Goal: Task Accomplishment & Management: Manage account settings

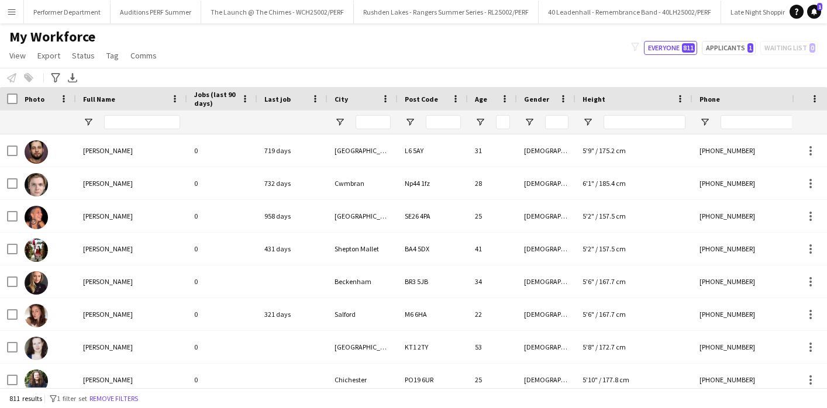
scroll to position [0, 2174]
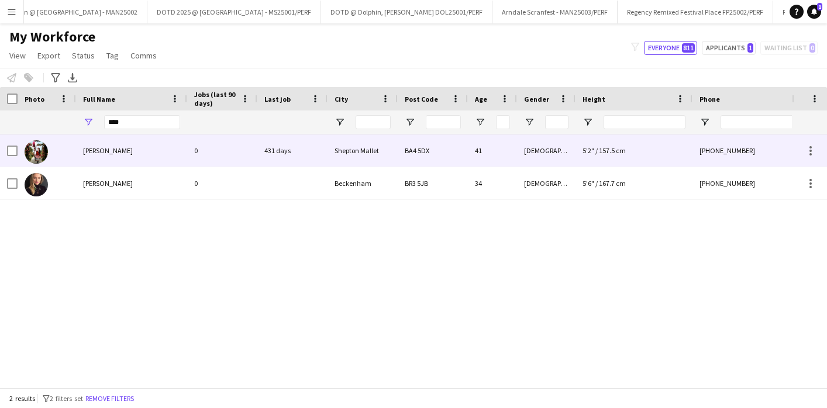
click at [115, 156] on div "[PERSON_NAME]" at bounding box center [131, 151] width 111 height 32
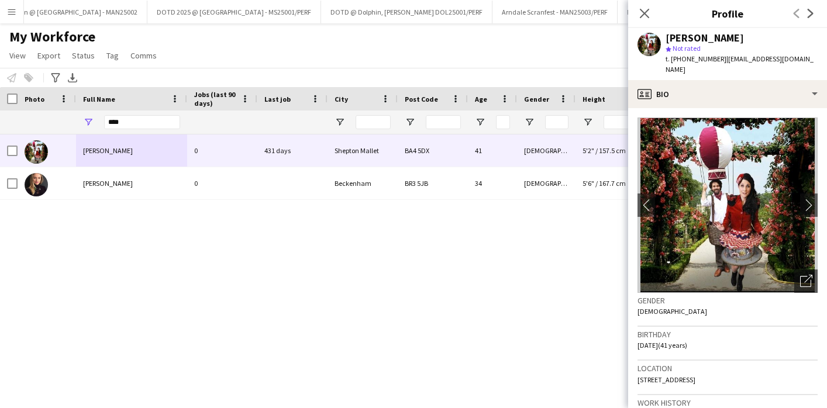
drag, startPoint x: 723, startPoint y: 60, endPoint x: 792, endPoint y: 60, distance: 69.0
click at [792, 60] on div "[PERSON_NAME] star Not rated t. [PHONE_NUMBER] | [EMAIL_ADDRESS][DOMAIN_NAME]" at bounding box center [727, 54] width 199 height 52
drag, startPoint x: 788, startPoint y: 58, endPoint x: 722, endPoint y: 57, distance: 66.1
click at [722, 57] on span "| [EMAIL_ADDRESS][DOMAIN_NAME]" at bounding box center [739, 63] width 148 height 19
drag, startPoint x: 722, startPoint y: 57, endPoint x: 777, endPoint y: 57, distance: 54.4
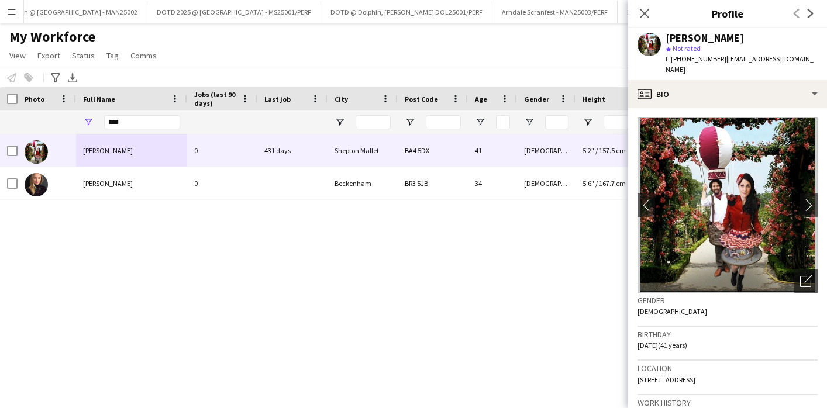
click at [777, 57] on span "| [EMAIL_ADDRESS][DOMAIN_NAME]" at bounding box center [739, 63] width 148 height 19
drag, startPoint x: 722, startPoint y: 59, endPoint x: 809, endPoint y: 61, distance: 87.2
click at [809, 61] on app-profile-header "[PERSON_NAME] star Not rated t. [PHONE_NUMBER] | [EMAIL_ADDRESS][DOMAIN_NAME]" at bounding box center [727, 54] width 199 height 52
copy span "[EMAIL_ADDRESS][DOMAIN_NAME]"
drag, startPoint x: 135, startPoint y: 119, endPoint x: 81, endPoint y: 119, distance: 53.8
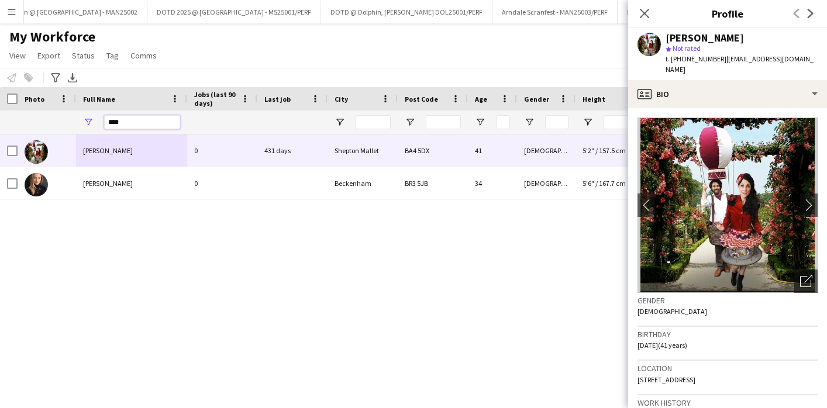
click at [81, 119] on div "****" at bounding box center [131, 122] width 111 height 23
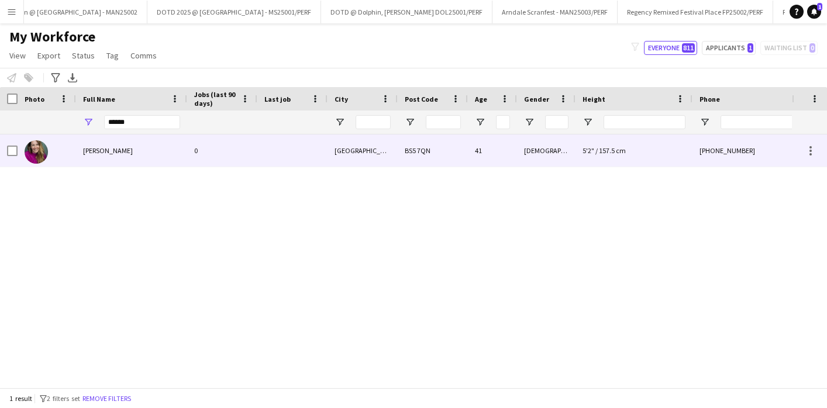
click at [98, 154] on span "[PERSON_NAME]" at bounding box center [108, 150] width 50 height 9
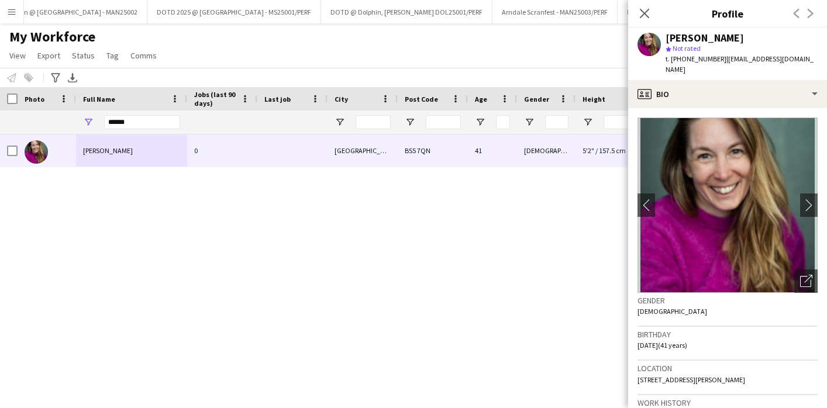
drag, startPoint x: 722, startPoint y: 59, endPoint x: 834, endPoint y: 59, distance: 112.3
click at [826, 59] on html "Menu Boards Boards Boards All jobs Status Workforce Workforce My Workforce Recr…" at bounding box center [413, 204] width 827 height 408
click at [798, 58] on div "[PERSON_NAME] star Not rated t. [PHONE_NUMBER] | [EMAIL_ADDRESS][DOMAIN_NAME]" at bounding box center [727, 54] width 199 height 52
drag, startPoint x: 801, startPoint y: 59, endPoint x: 722, endPoint y: 57, distance: 78.4
click at [722, 57] on div "[PERSON_NAME] star Not rated t. [PHONE_NUMBER] | [EMAIL_ADDRESS][DOMAIN_NAME]" at bounding box center [727, 54] width 199 height 52
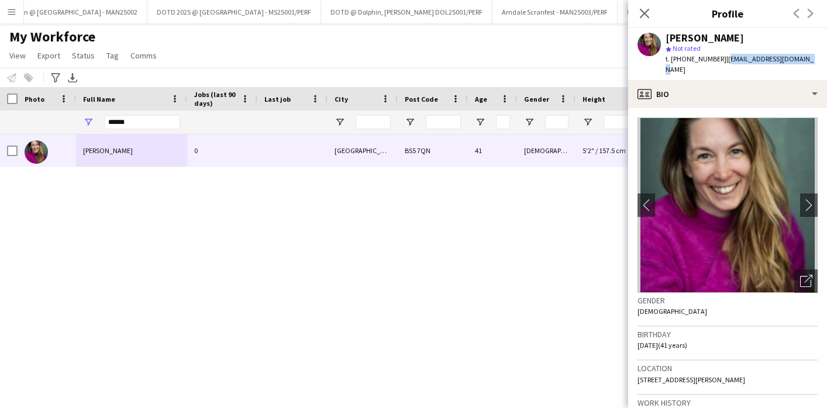
copy span "[EMAIL_ADDRESS][DOMAIN_NAME]"
drag, startPoint x: 135, startPoint y: 122, endPoint x: 68, endPoint y: 118, distance: 66.2
click at [68, 118] on div "******" at bounding box center [538, 122] width 1076 height 23
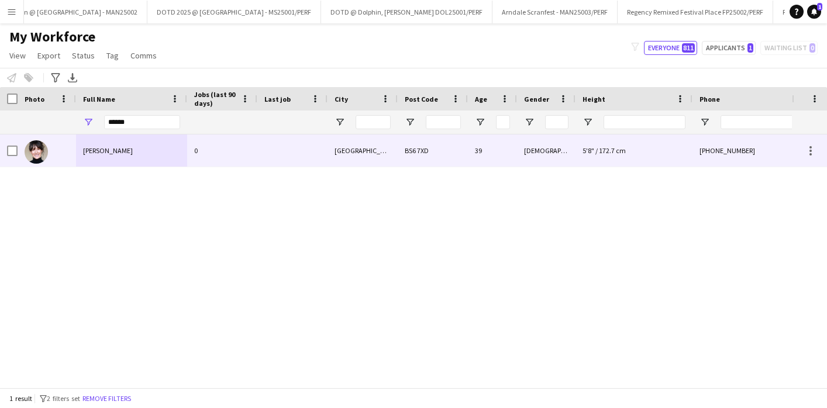
click at [116, 147] on span "[PERSON_NAME]" at bounding box center [108, 150] width 50 height 9
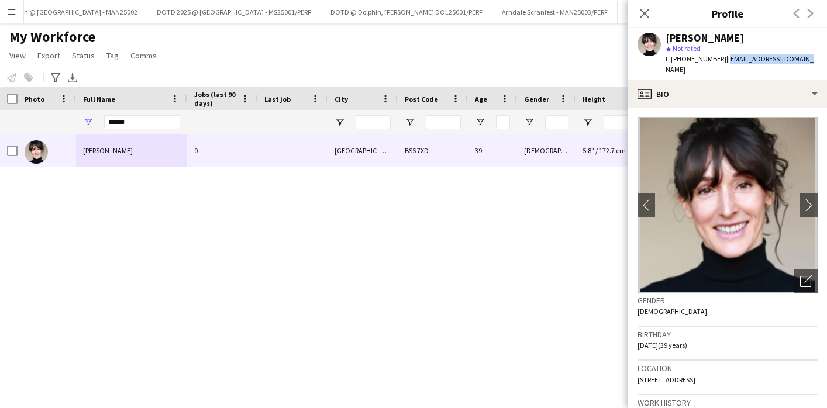
drag, startPoint x: 722, startPoint y: 59, endPoint x: 799, endPoint y: 60, distance: 77.2
click at [799, 60] on span "| [EMAIL_ADDRESS][DOMAIN_NAME]" at bounding box center [739, 63] width 148 height 19
copy span "[EMAIL_ADDRESS][DOMAIN_NAME]"
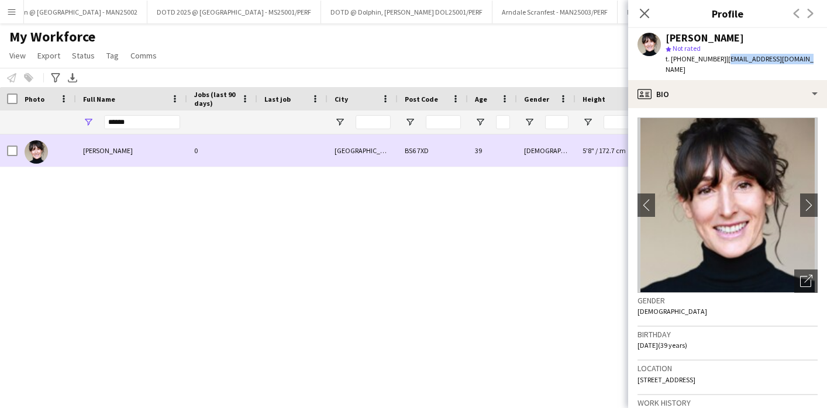
drag, startPoint x: 146, startPoint y: 152, endPoint x: 119, endPoint y: 150, distance: 27.0
click at [119, 150] on div "[PERSON_NAME]" at bounding box center [131, 151] width 111 height 32
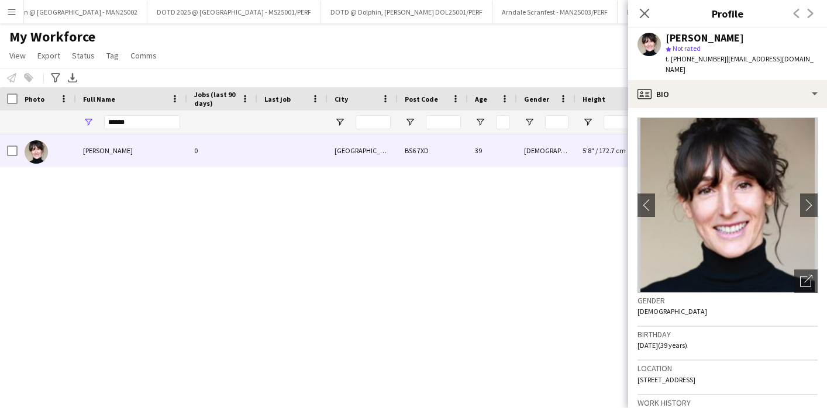
click at [167, 209] on div "[PERSON_NAME] 0 Bristol BS6 7XD 39 [DEMOGRAPHIC_DATA] 5'8" / 172.7 cm [PHONE_NU…" at bounding box center [396, 261] width 792 height 253
click at [646, 16] on icon at bounding box center [644, 13] width 11 height 11
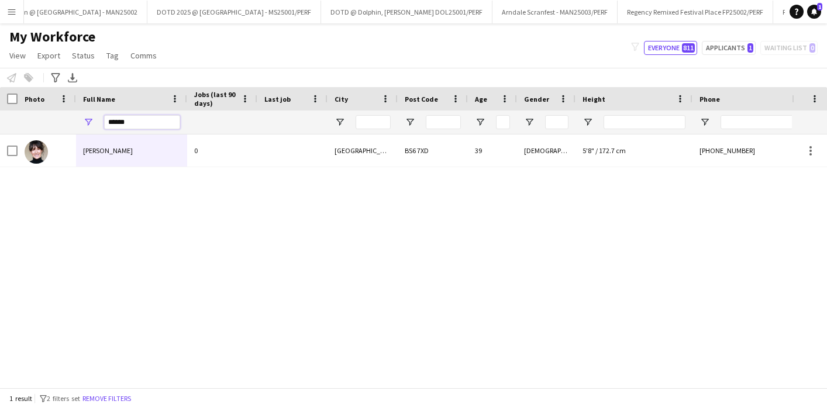
drag, startPoint x: 160, startPoint y: 126, endPoint x: 41, endPoint y: 127, distance: 119.3
click at [41, 127] on div "******" at bounding box center [538, 122] width 1076 height 23
type input "*"
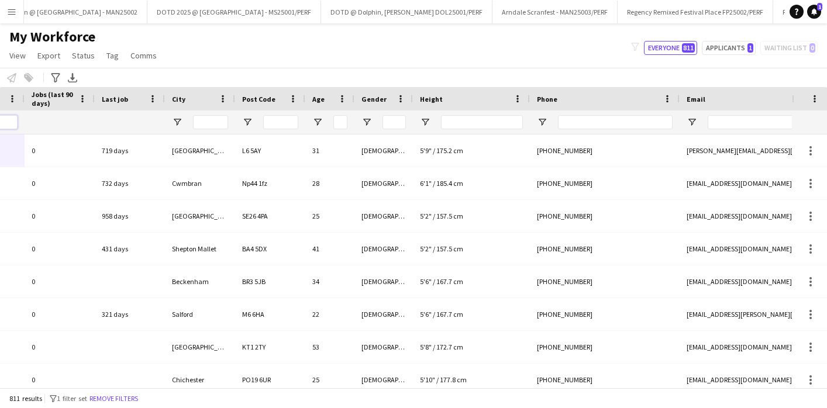
scroll to position [0, 0]
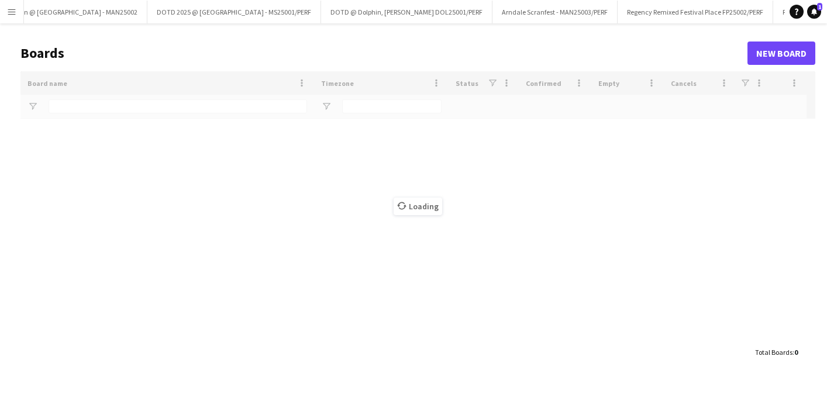
type input "****"
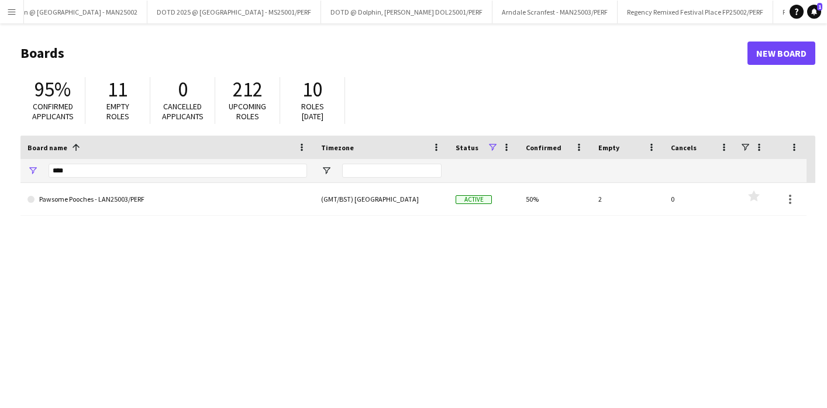
click at [16, 12] on button "Menu" at bounding box center [11, 11] width 23 height 23
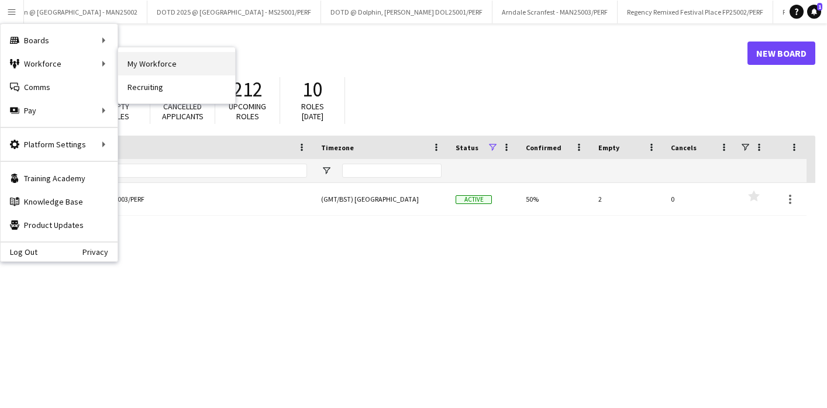
click at [169, 70] on link "My Workforce" at bounding box center [176, 63] width 117 height 23
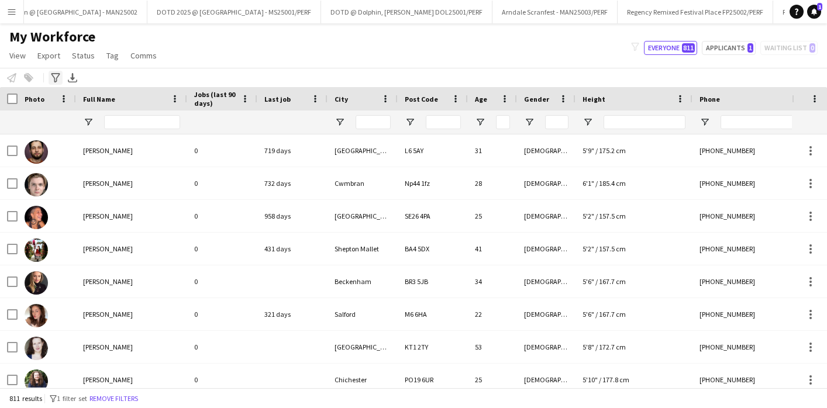
click at [51, 74] on icon at bounding box center [55, 77] width 9 height 9
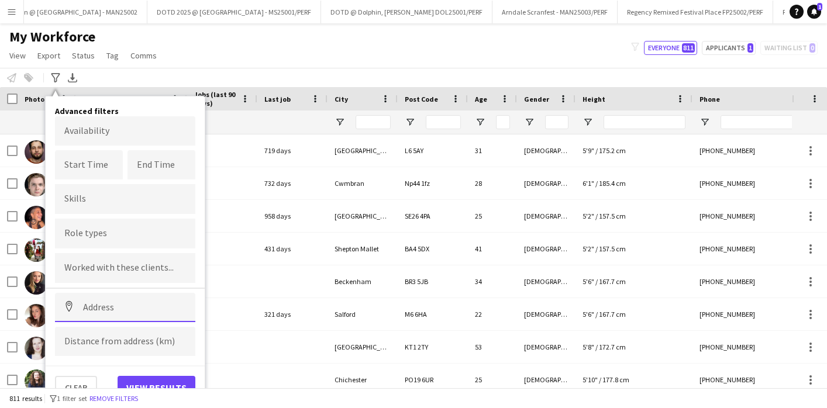
click at [112, 305] on input at bounding box center [125, 307] width 140 height 29
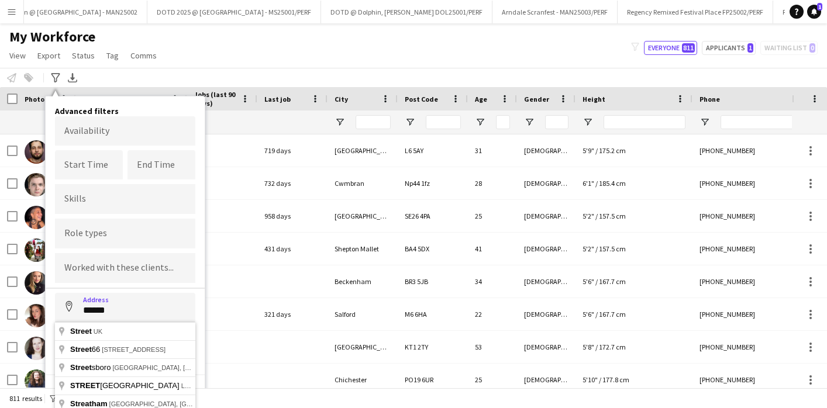
type input "**********"
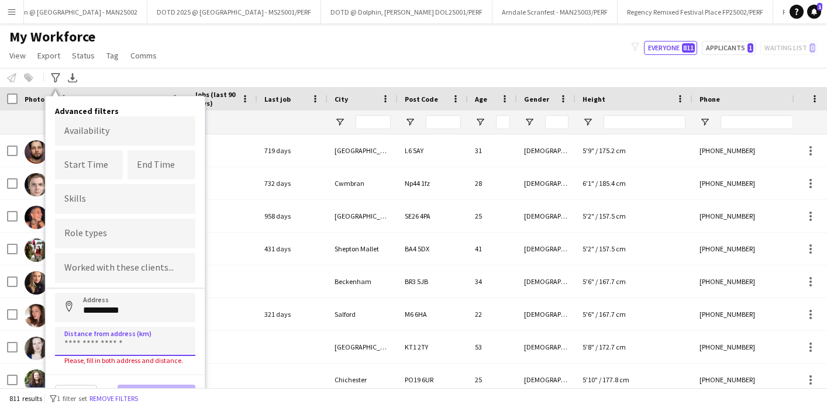
click at [128, 342] on input at bounding box center [125, 341] width 140 height 29
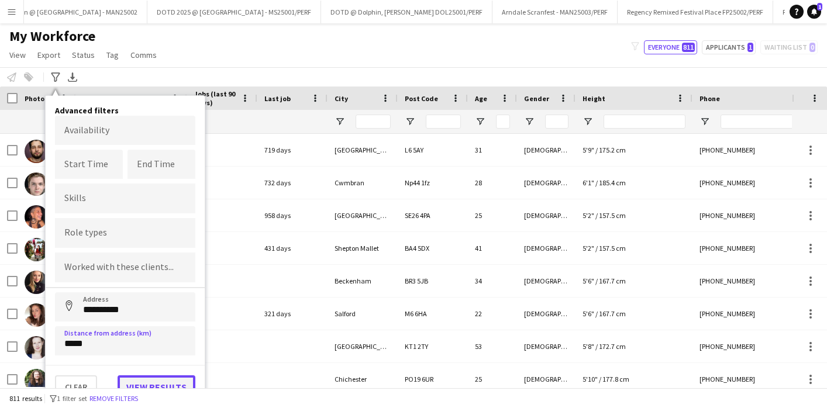
click at [156, 384] on button "View results" at bounding box center [157, 386] width 78 height 23
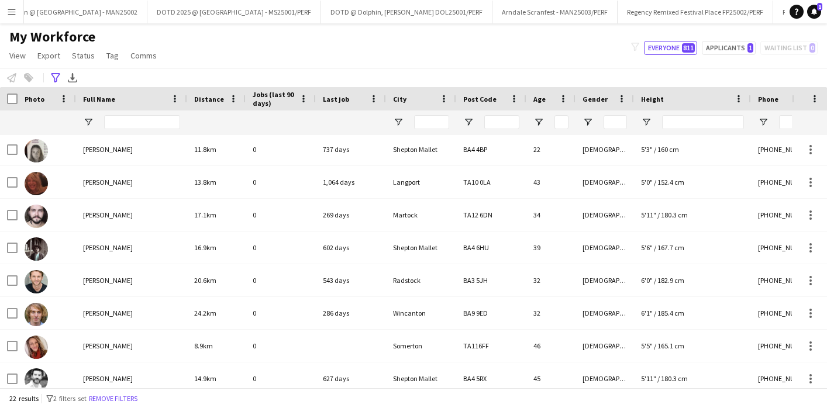
scroll to position [438, 0]
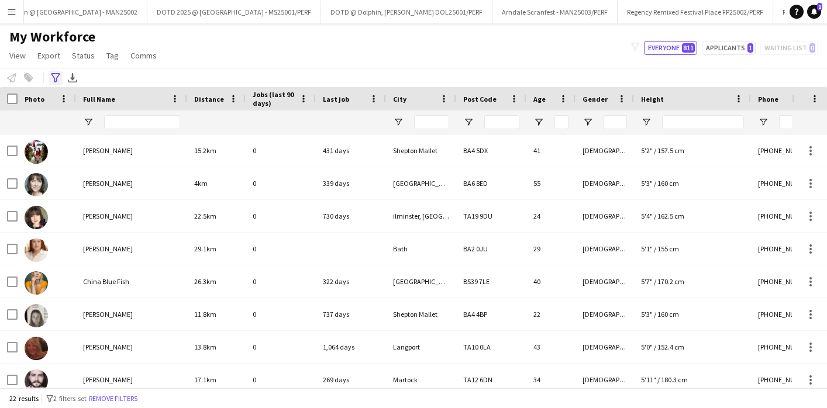
click at [55, 73] on div "Advanced filters" at bounding box center [56, 78] width 14 height 14
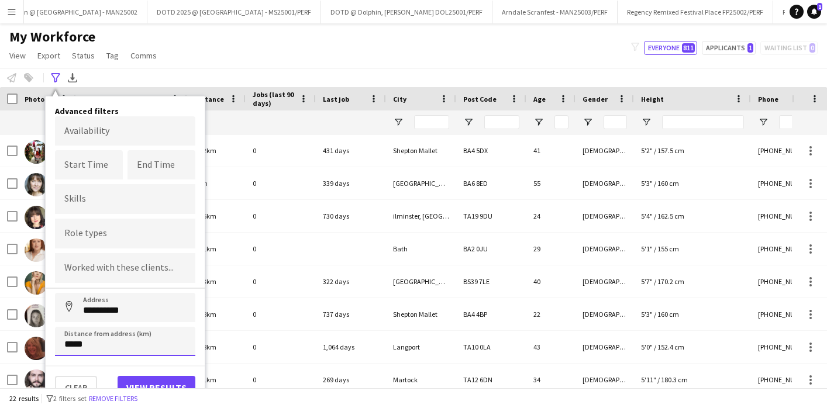
click at [70, 345] on input "*****" at bounding box center [125, 341] width 140 height 29
type input "*****"
click at [156, 384] on button "View results" at bounding box center [157, 387] width 78 height 23
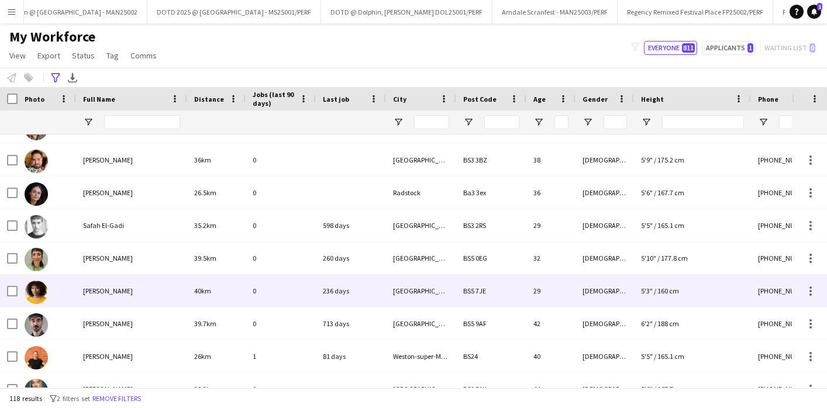
click at [108, 294] on span "[PERSON_NAME]" at bounding box center [108, 291] width 50 height 9
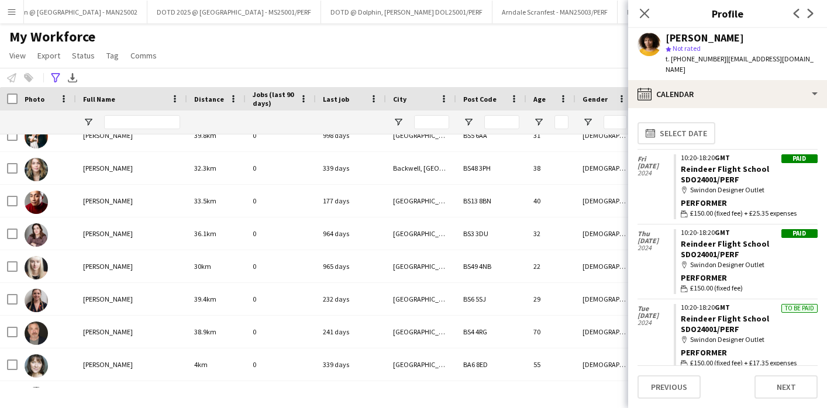
click at [378, 70] on div "**********" at bounding box center [413, 77] width 827 height 19
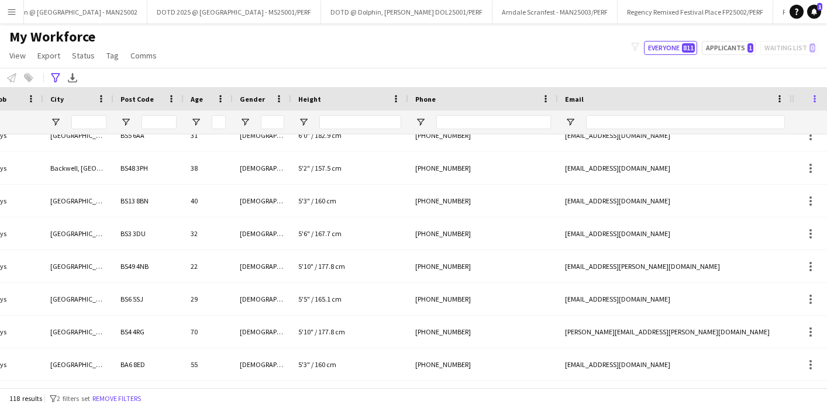
click at [812, 99] on span at bounding box center [814, 99] width 11 height 11
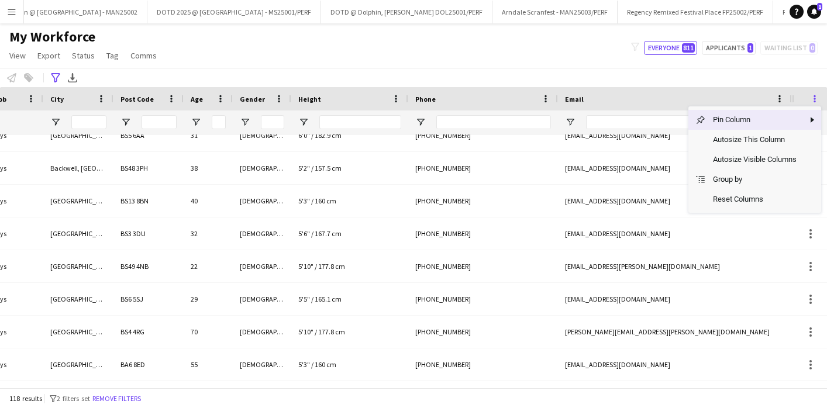
click at [812, 99] on span at bounding box center [814, 99] width 11 height 11
click at [789, 96] on div at bounding box center [791, 98] width 5 height 23
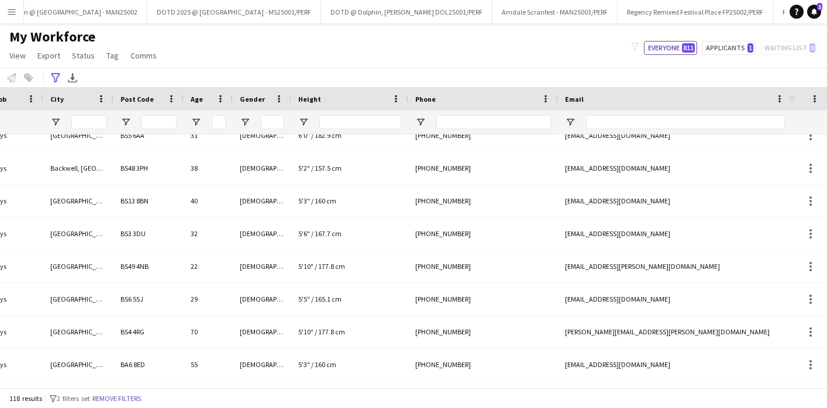
click at [789, 96] on div at bounding box center [791, 98] width 5 height 23
click at [779, 98] on span at bounding box center [779, 99] width 11 height 11
click at [550, 69] on div "**********" at bounding box center [413, 77] width 827 height 19
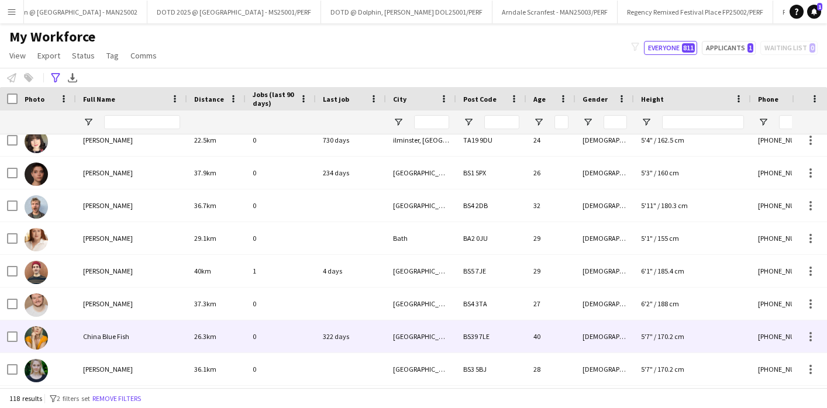
click at [106, 334] on span "China Blue Fish" at bounding box center [106, 336] width 46 height 9
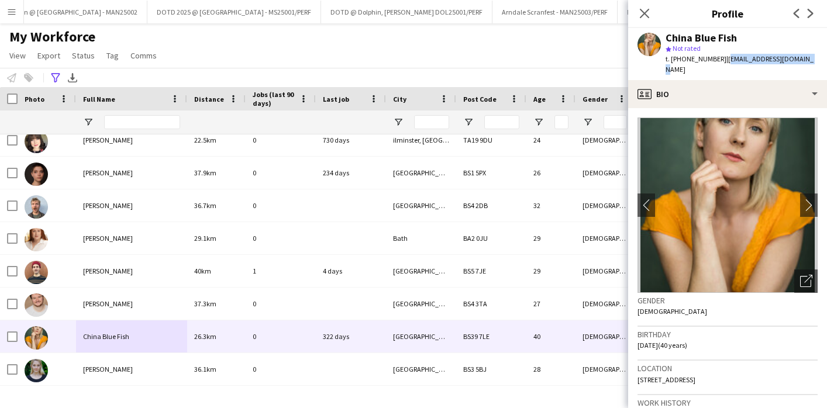
drag, startPoint x: 722, startPoint y: 58, endPoint x: 814, endPoint y: 61, distance: 92.5
click at [814, 61] on app-profile-header "China Blue Fish star Not rated t. [PHONE_NUMBER] | [EMAIL_ADDRESS][DOMAIN_NAME]" at bounding box center [727, 54] width 199 height 52
copy span "[EMAIL_ADDRESS][DOMAIN_NAME]"
click at [129, 120] on input "Full Name Filter Input" at bounding box center [142, 122] width 76 height 14
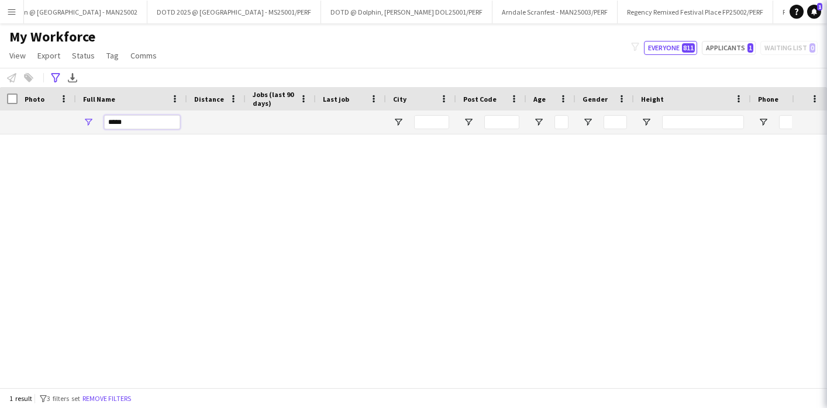
scroll to position [0, 0]
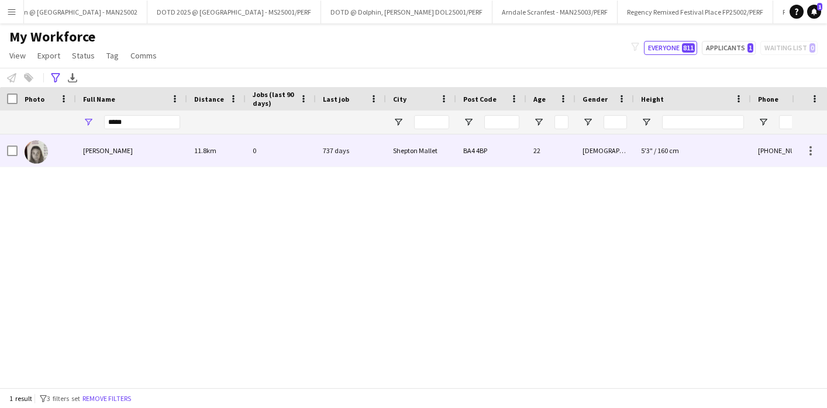
click at [125, 151] on span "[PERSON_NAME]" at bounding box center [108, 150] width 50 height 9
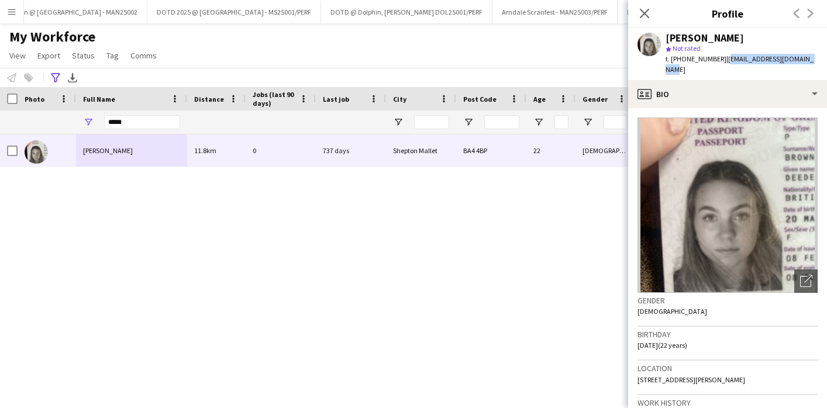
drag, startPoint x: 721, startPoint y: 57, endPoint x: 813, endPoint y: 57, distance: 92.4
click at [813, 57] on div "[PERSON_NAME] star Not rated t. [PHONE_NUMBER] | [EMAIL_ADDRESS][DOMAIN_NAME]" at bounding box center [727, 54] width 199 height 52
copy span "[EMAIL_ADDRESS][DOMAIN_NAME]"
drag, startPoint x: 128, startPoint y: 122, endPoint x: 95, endPoint y: 116, distance: 33.3
click at [107, 122] on input "*****" at bounding box center [142, 122] width 76 height 14
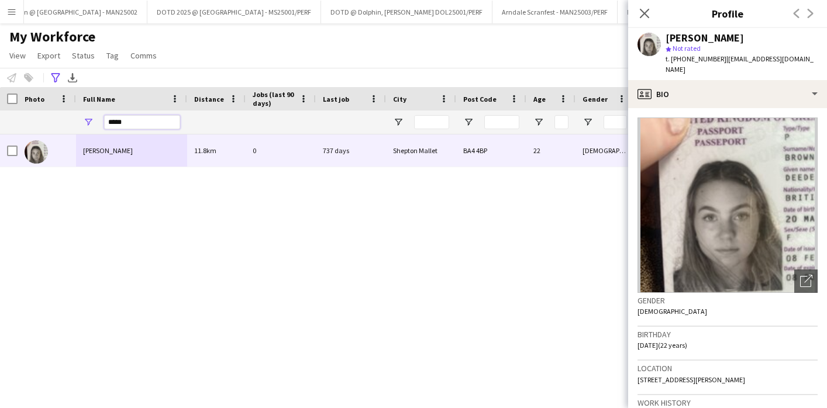
type input "*"
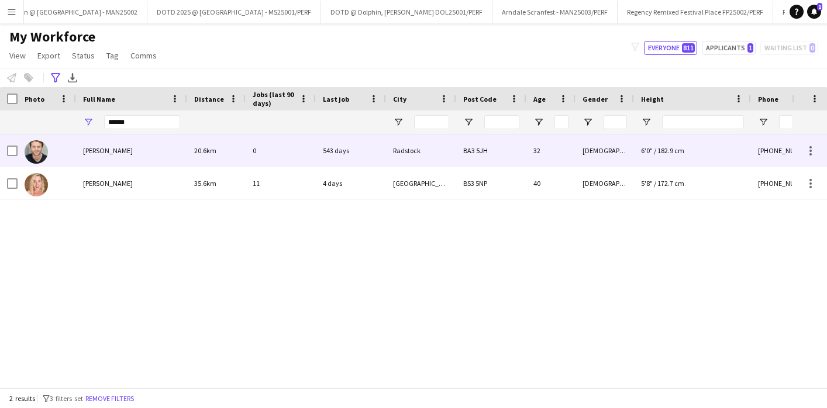
click at [106, 151] on span "[PERSON_NAME]" at bounding box center [108, 150] width 50 height 9
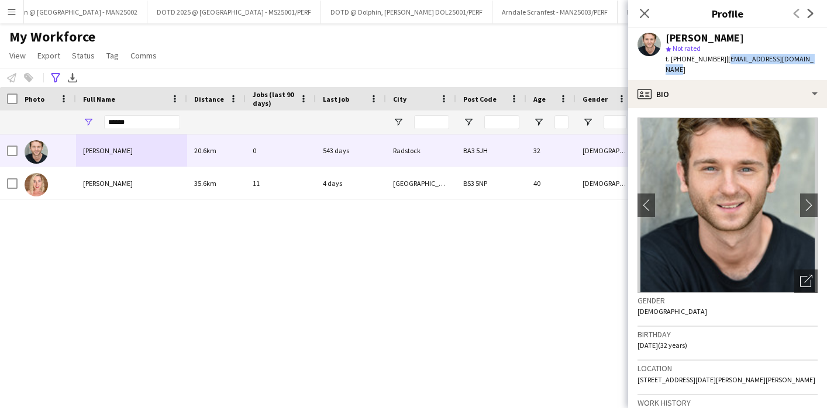
drag, startPoint x: 721, startPoint y: 60, endPoint x: 819, endPoint y: 61, distance: 98.3
click at [819, 61] on app-profile-header "[PERSON_NAME] star Not rated t. [PHONE_NUMBER] | [EMAIL_ADDRESS][DOMAIN_NAME]" at bounding box center [727, 54] width 199 height 52
copy span "[EMAIL_ADDRESS][DOMAIN_NAME]"
drag, startPoint x: 120, startPoint y: 123, endPoint x: 111, endPoint y: 118, distance: 10.7
click at [118, 122] on input "******" at bounding box center [142, 122] width 76 height 14
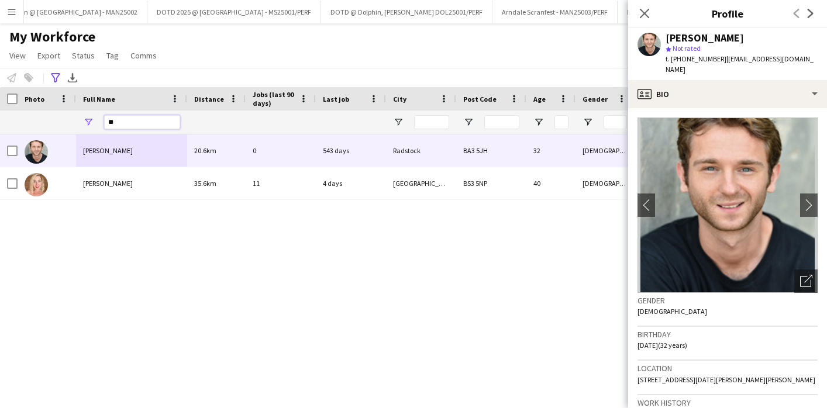
type input "*"
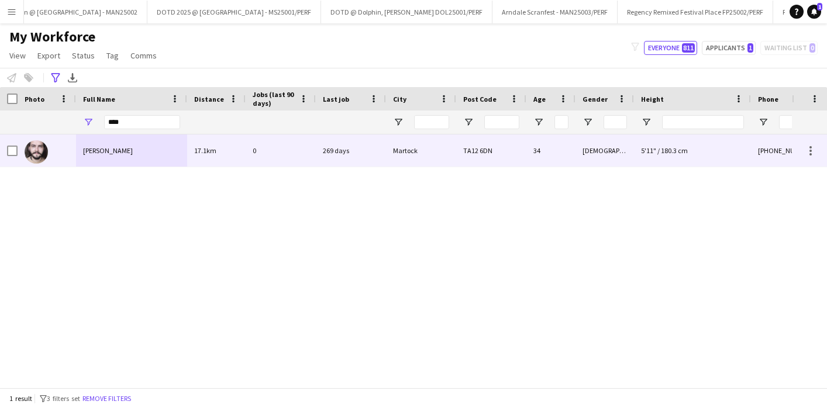
click at [113, 153] on span "[PERSON_NAME]" at bounding box center [108, 150] width 50 height 9
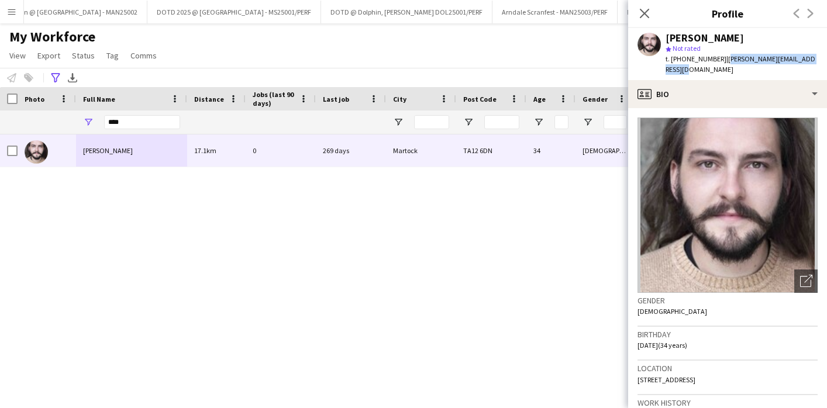
drag, startPoint x: 720, startPoint y: 58, endPoint x: 826, endPoint y: 57, distance: 105.9
click at [826, 57] on app-profile-header "[PERSON_NAME] star Not rated t. [PHONE_NUMBER] | [PERSON_NAME][EMAIL_ADDRESS][D…" at bounding box center [727, 54] width 199 height 52
copy span "[PERSON_NAME][EMAIL_ADDRESS][DOMAIN_NAME]"
drag, startPoint x: 130, startPoint y: 118, endPoint x: 85, endPoint y: 118, distance: 45.0
click at [85, 118] on div "****" at bounding box center [131, 122] width 111 height 23
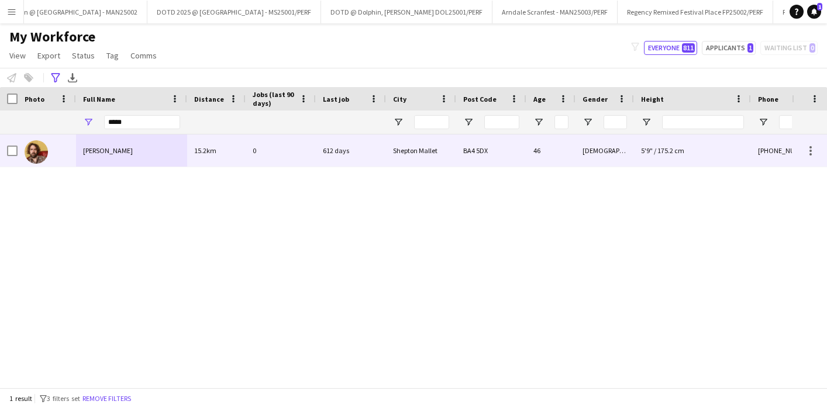
click at [109, 150] on span "[PERSON_NAME]" at bounding box center [108, 150] width 50 height 9
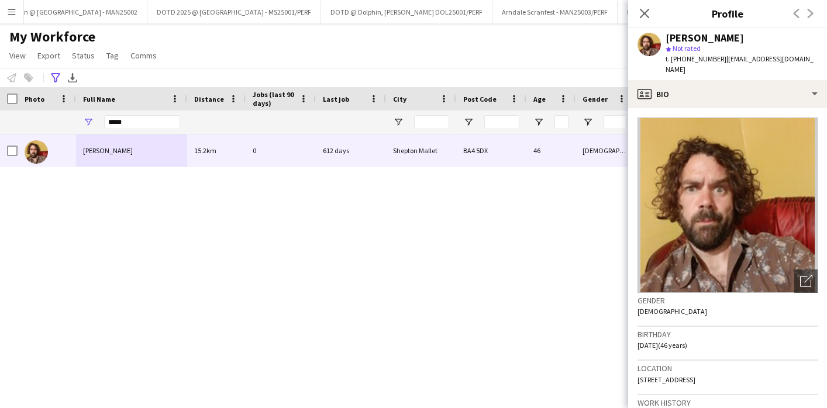
drag, startPoint x: 721, startPoint y: 58, endPoint x: 838, endPoint y: 56, distance: 117.0
click at [826, 56] on html "Menu Boards Boards Boards All jobs Status Workforce Workforce My Workforce Recr…" at bounding box center [413, 204] width 827 height 408
drag, startPoint x: 809, startPoint y: 60, endPoint x: 721, endPoint y: 63, distance: 87.7
click at [721, 63] on div "[PERSON_NAME] star Not rated t. [PHONE_NUMBER] | [EMAIL_ADDRESS][DOMAIN_NAME]" at bounding box center [727, 54] width 199 height 52
copy span "[EMAIL_ADDRESS][DOMAIN_NAME]"
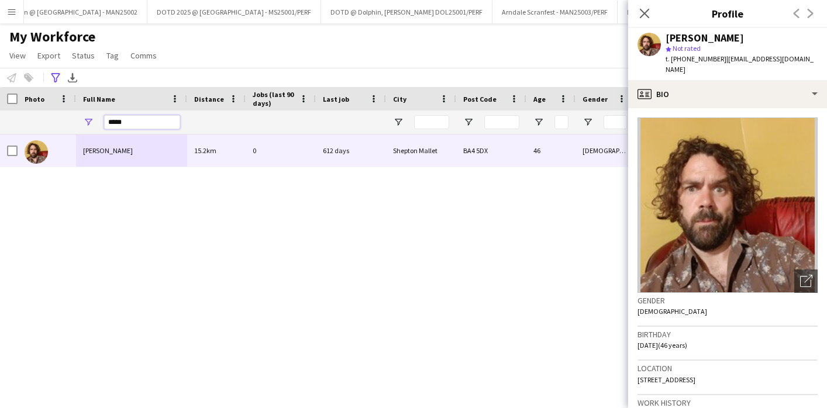
drag, startPoint x: 144, startPoint y: 124, endPoint x: 61, endPoint y: 123, distance: 83.6
click at [61, 123] on div at bounding box center [567, 122] width 1134 height 23
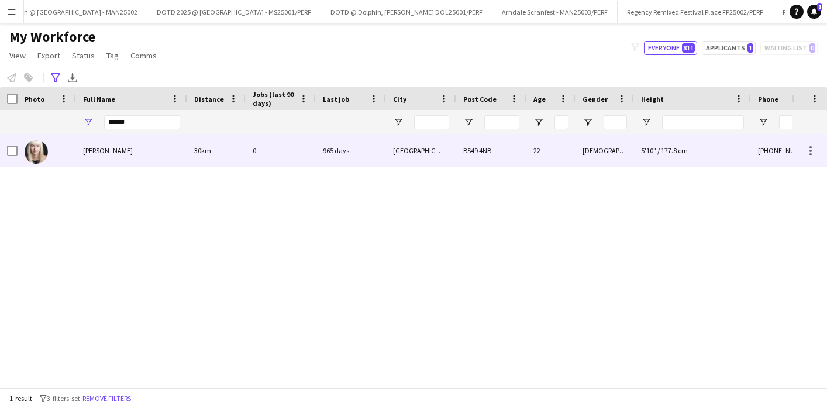
click at [101, 152] on span "[PERSON_NAME]" at bounding box center [108, 150] width 50 height 9
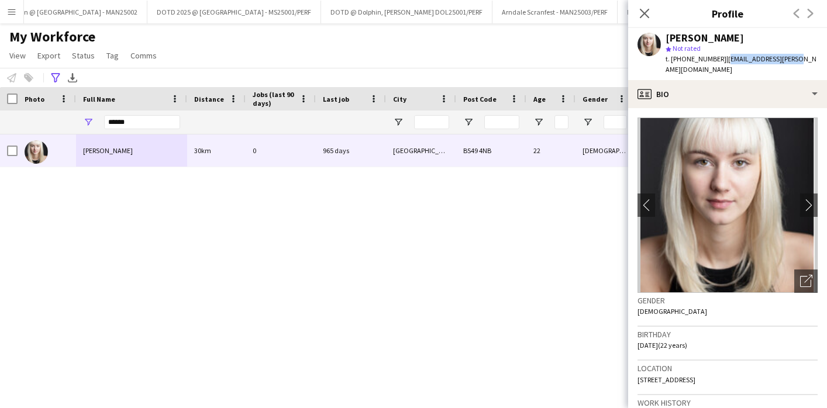
drag, startPoint x: 720, startPoint y: 61, endPoint x: 795, endPoint y: 62, distance: 74.9
click at [795, 62] on div "[PERSON_NAME] star Not rated t. [PHONE_NUMBER] | [EMAIL_ADDRESS][PERSON_NAME][D…" at bounding box center [727, 54] width 199 height 52
copy span "[EMAIL_ADDRESS][PERSON_NAME][DOMAIN_NAME]"
drag, startPoint x: 155, startPoint y: 116, endPoint x: 68, endPoint y: 113, distance: 87.2
click at [68, 114] on div at bounding box center [567, 122] width 1134 height 23
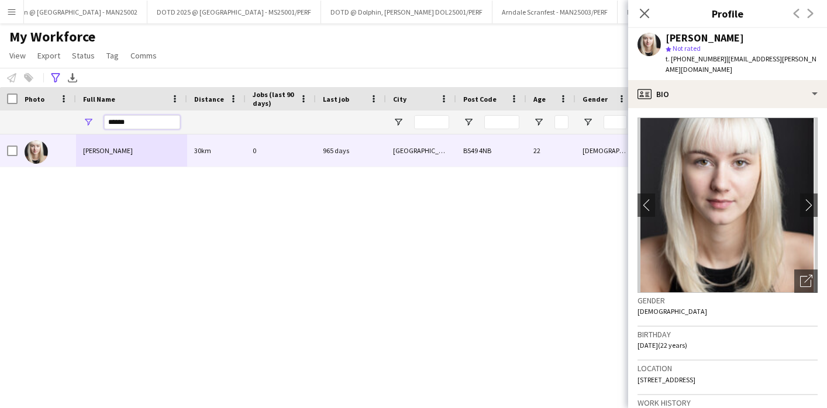
drag, startPoint x: 116, startPoint y: 120, endPoint x: 94, endPoint y: 120, distance: 22.8
click at [95, 120] on div "******" at bounding box center [131, 122] width 111 height 23
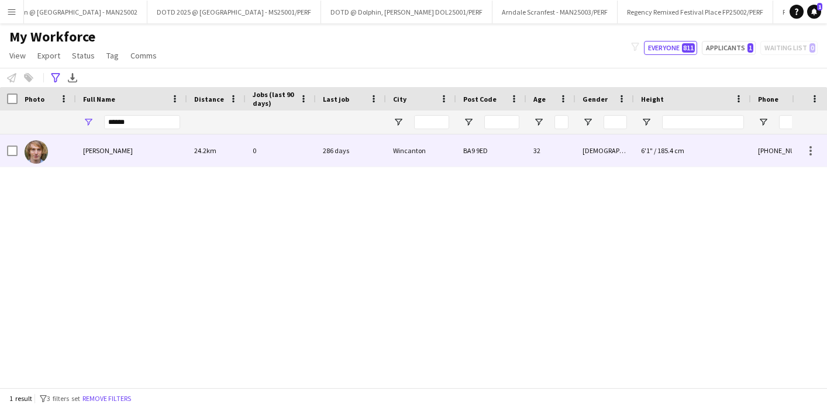
click at [113, 149] on span "[PERSON_NAME]" at bounding box center [108, 150] width 50 height 9
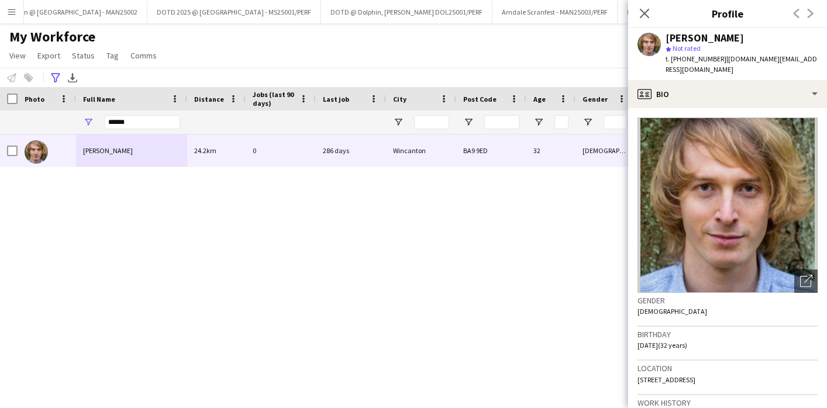
drag, startPoint x: 721, startPoint y: 60, endPoint x: 835, endPoint y: 60, distance: 114.0
click at [826, 60] on html "Menu Boards Boards Boards All jobs Status Workforce Workforce My Workforce Recr…" at bounding box center [413, 204] width 827 height 408
click at [807, 60] on span "| [DOMAIN_NAME][EMAIL_ADDRESS][DOMAIN_NAME]" at bounding box center [740, 63] width 151 height 19
drag, startPoint x: 812, startPoint y: 61, endPoint x: 722, endPoint y: 58, distance: 90.1
click at [722, 58] on div "[PERSON_NAME] star Not rated t. [PHONE_NUMBER] | [DOMAIN_NAME][EMAIL_ADDRESS][D…" at bounding box center [727, 54] width 199 height 52
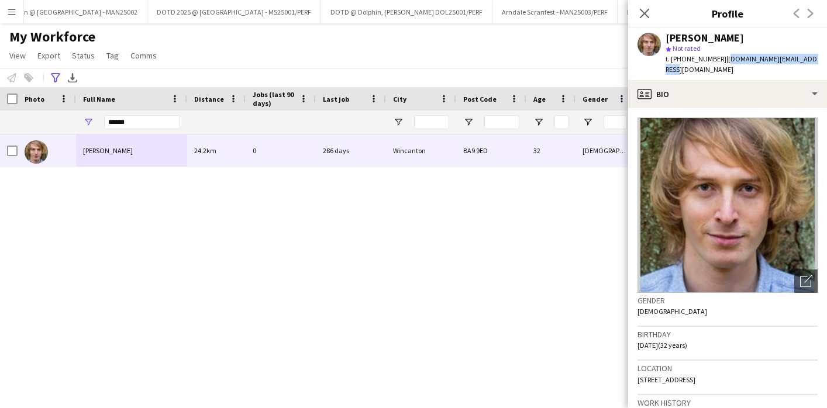
copy span "[DOMAIN_NAME][EMAIL_ADDRESS][DOMAIN_NAME]"
drag, startPoint x: 149, startPoint y: 121, endPoint x: 60, endPoint y: 119, distance: 89.5
click at [60, 119] on div at bounding box center [567, 122] width 1134 height 23
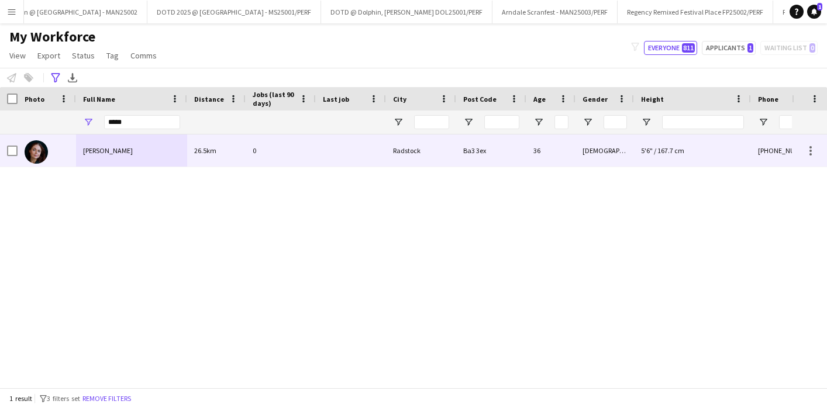
click at [113, 157] on div "[PERSON_NAME]" at bounding box center [131, 151] width 111 height 32
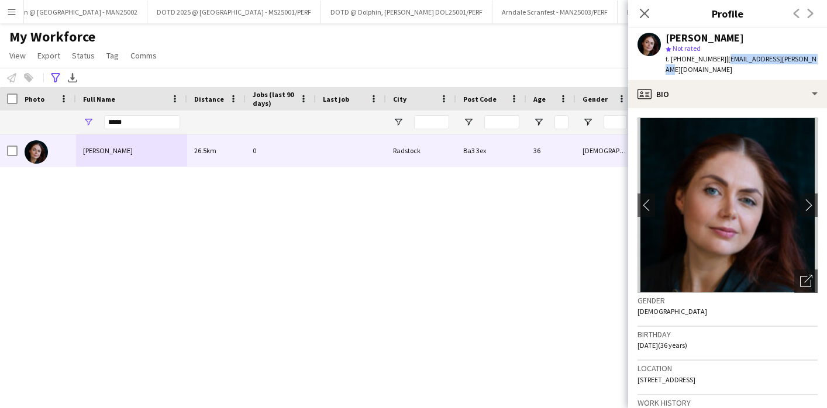
drag, startPoint x: 724, startPoint y: 59, endPoint x: 816, endPoint y: 60, distance: 91.8
click at [816, 60] on div "[PERSON_NAME] star Not rated t. [PHONE_NUMBER] | [EMAIL_ADDRESS][PERSON_NAME][D…" at bounding box center [727, 54] width 199 height 52
drag, startPoint x: 157, startPoint y: 126, endPoint x: 58, endPoint y: 118, distance: 99.7
click at [59, 119] on div at bounding box center [567, 122] width 1134 height 23
type input "*****"
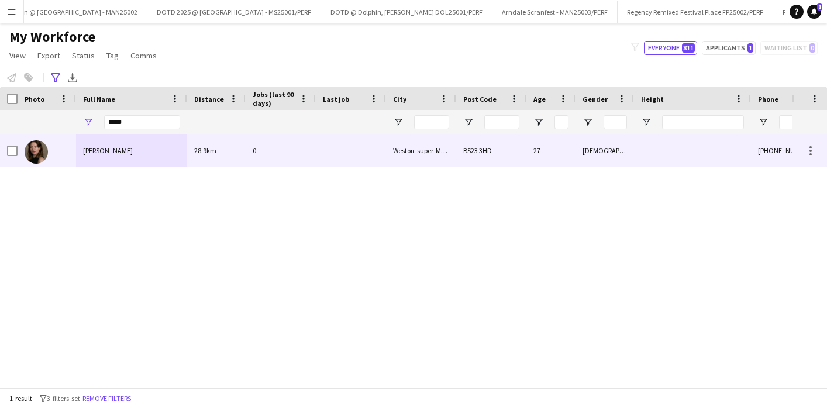
click at [123, 150] on span "[PERSON_NAME]" at bounding box center [108, 150] width 50 height 9
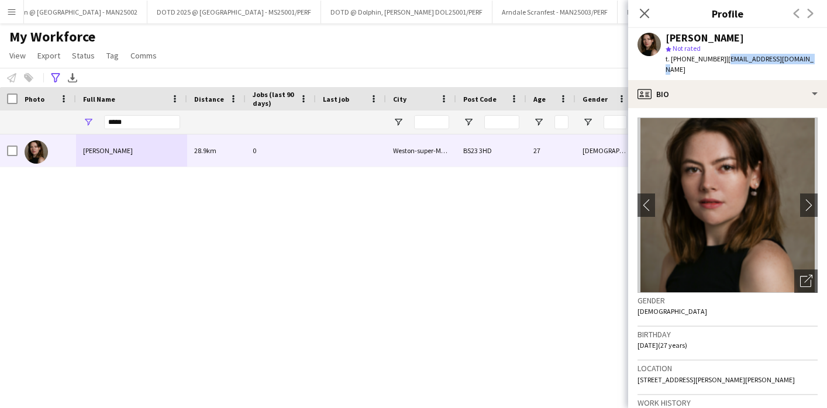
drag, startPoint x: 725, startPoint y: 60, endPoint x: 807, endPoint y: 61, distance: 81.9
click at [807, 61] on div "[PERSON_NAME] star Not rated t. [PHONE_NUMBER] | [EMAIL_ADDRESS][DOMAIN_NAME]" at bounding box center [727, 54] width 199 height 52
drag, startPoint x: 110, startPoint y: 117, endPoint x: 85, endPoint y: 117, distance: 24.6
click at [88, 117] on div "*****" at bounding box center [131, 122] width 111 height 23
drag, startPoint x: 139, startPoint y: 119, endPoint x: 85, endPoint y: 112, distance: 54.8
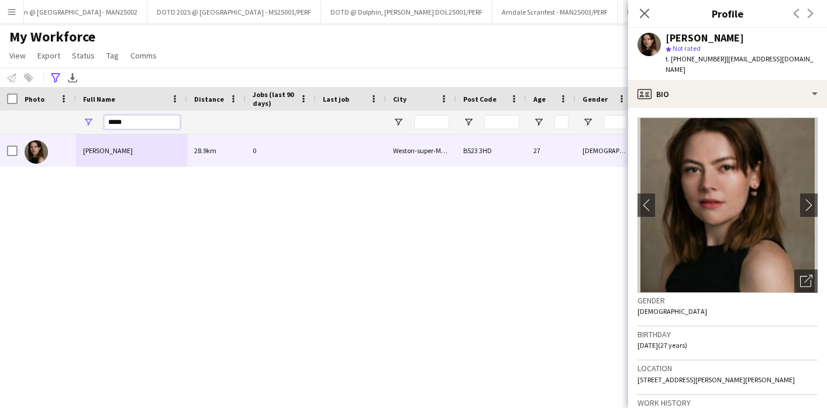
click at [85, 112] on div "*****" at bounding box center [131, 122] width 111 height 23
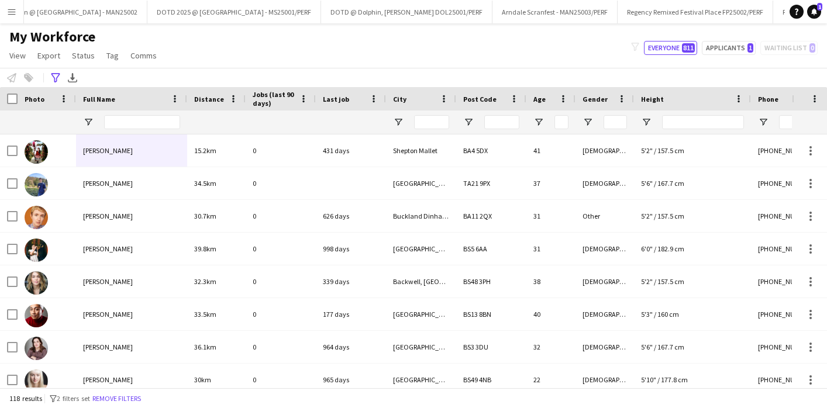
click at [15, 7] on app-icon "Menu" at bounding box center [11, 11] width 9 height 9
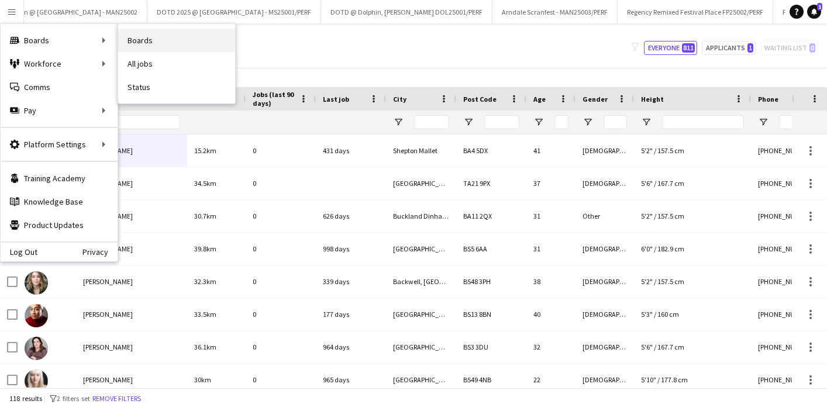
click at [136, 41] on link "Boards" at bounding box center [176, 40] width 117 height 23
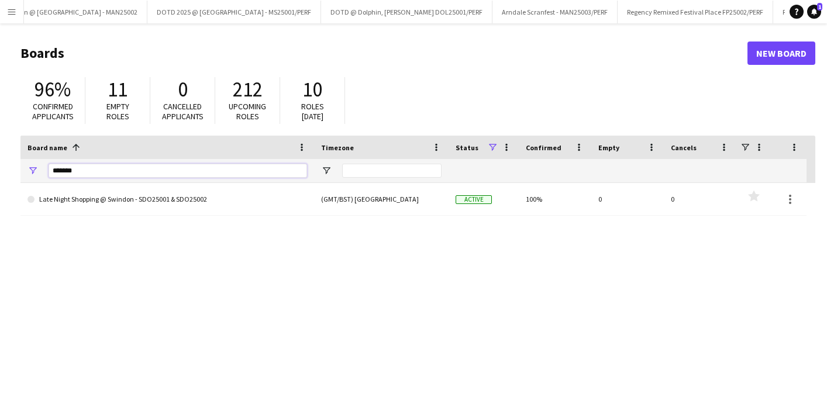
drag, startPoint x: 87, startPoint y: 174, endPoint x: -3, endPoint y: 173, distance: 90.1
click at [0, 173] on html "Menu Boards Boards Boards All jobs Status Workforce Workforce My Workforce Recr…" at bounding box center [413, 223] width 827 height 446
type input "******"
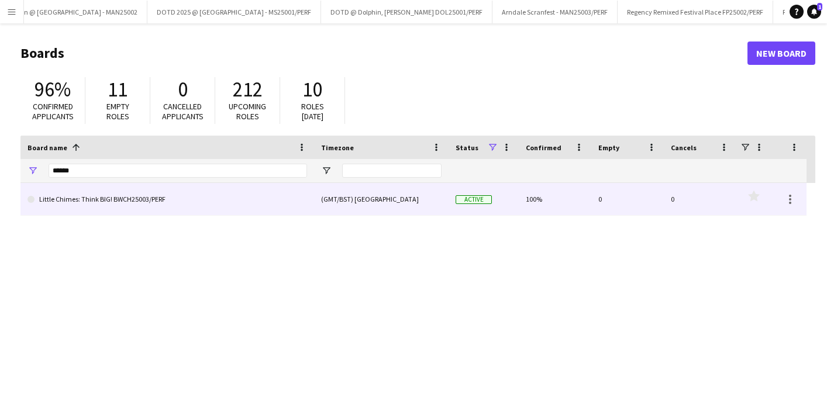
click at [102, 200] on link "Little Chimes: Think BIG! BWCH25003/PERF" at bounding box center [167, 199] width 280 height 33
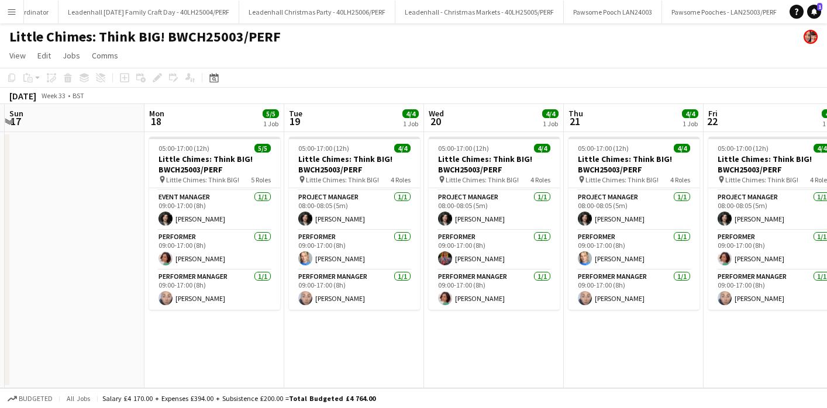
scroll to position [0, 435]
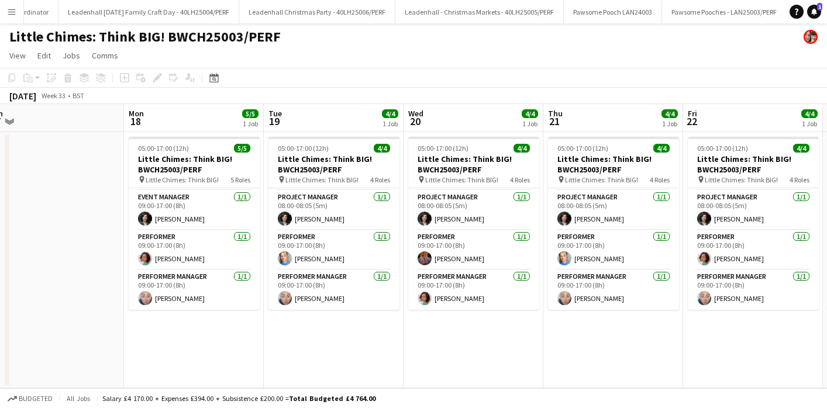
click at [13, 11] on app-icon "Menu" at bounding box center [11, 11] width 9 height 9
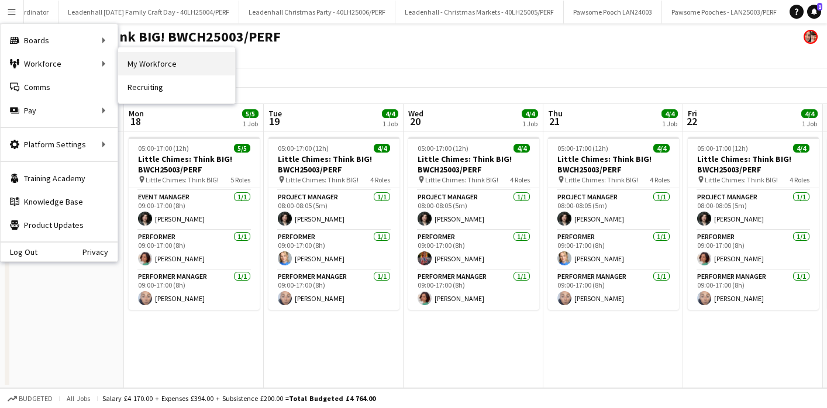
click at [138, 65] on link "My Workforce" at bounding box center [176, 63] width 117 height 23
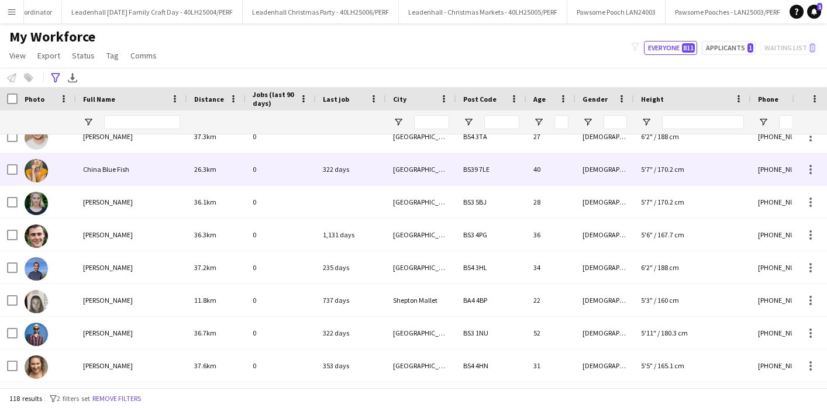
scroll to position [651, 0]
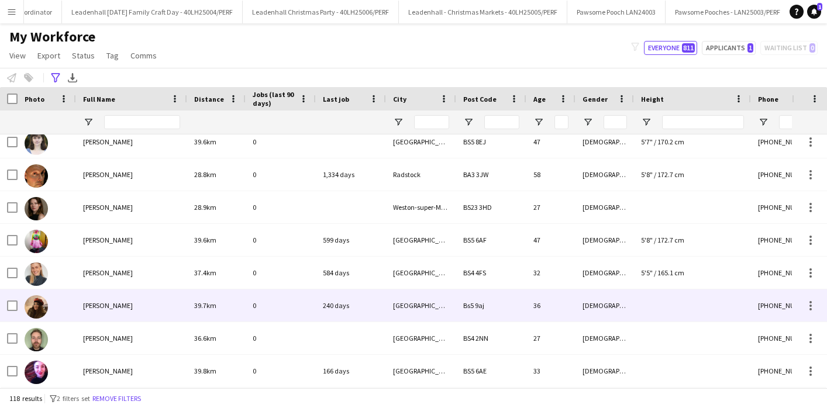
click at [120, 302] on span "[PERSON_NAME]" at bounding box center [108, 305] width 50 height 9
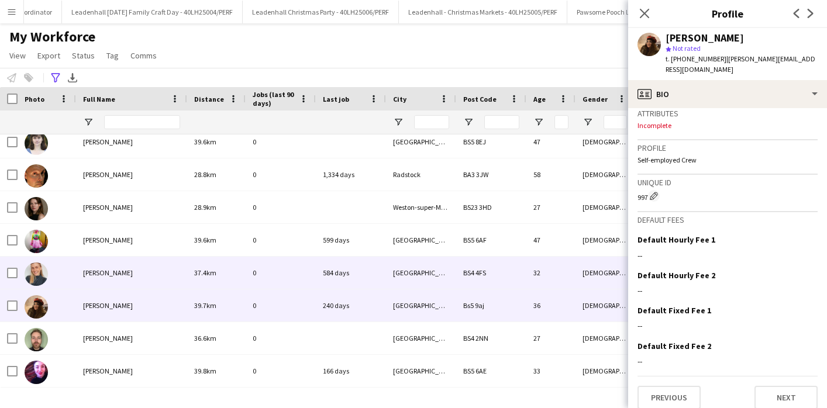
click at [107, 270] on span "[PERSON_NAME]" at bounding box center [108, 272] width 50 height 9
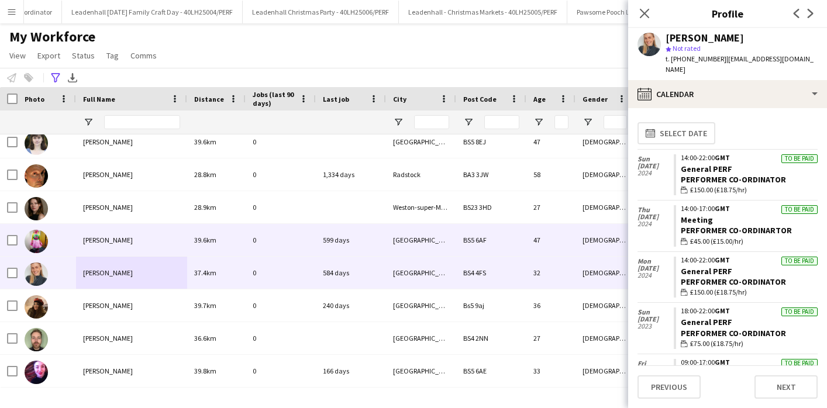
click at [121, 243] on span "[PERSON_NAME]" at bounding box center [108, 240] width 50 height 9
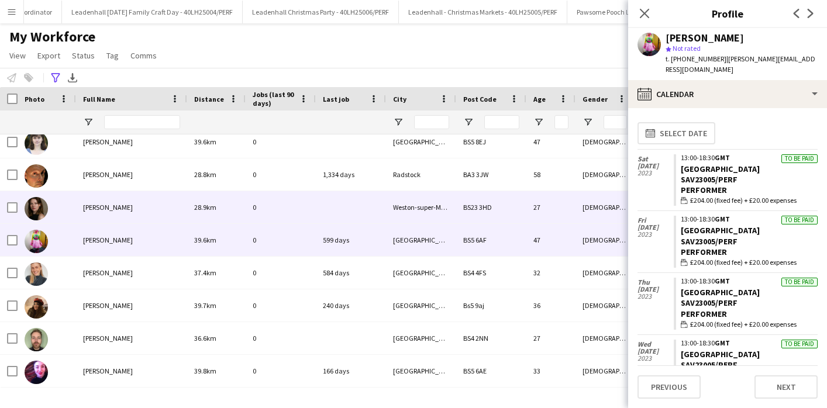
click at [118, 207] on span "[PERSON_NAME]" at bounding box center [108, 207] width 50 height 9
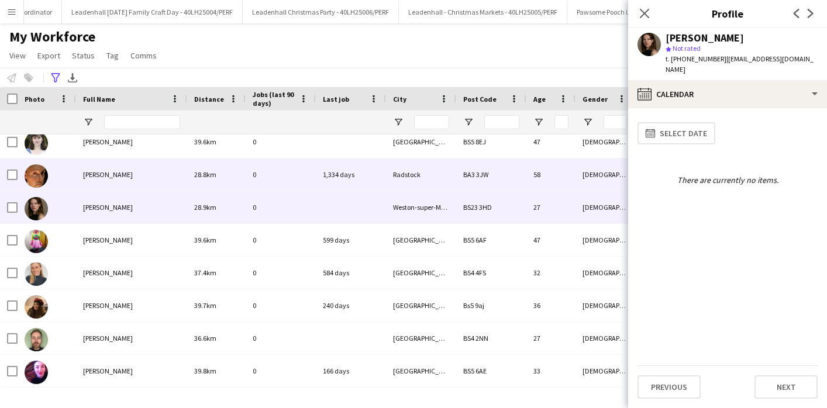
click at [115, 171] on span "[PERSON_NAME]" at bounding box center [108, 174] width 50 height 9
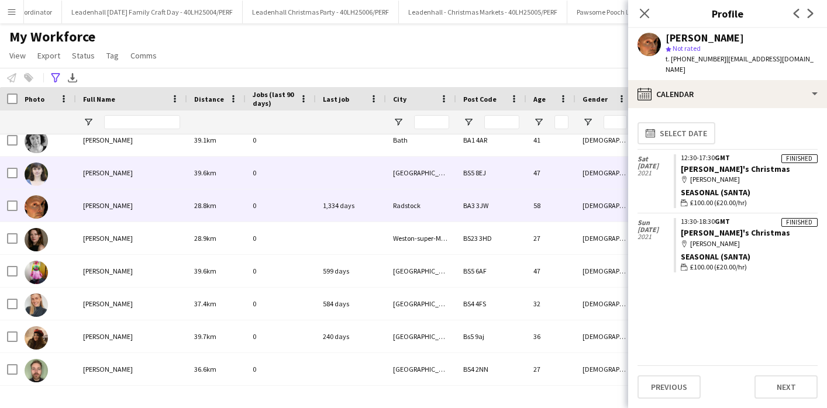
click at [115, 171] on div "[PERSON_NAME]" at bounding box center [131, 173] width 111 height 32
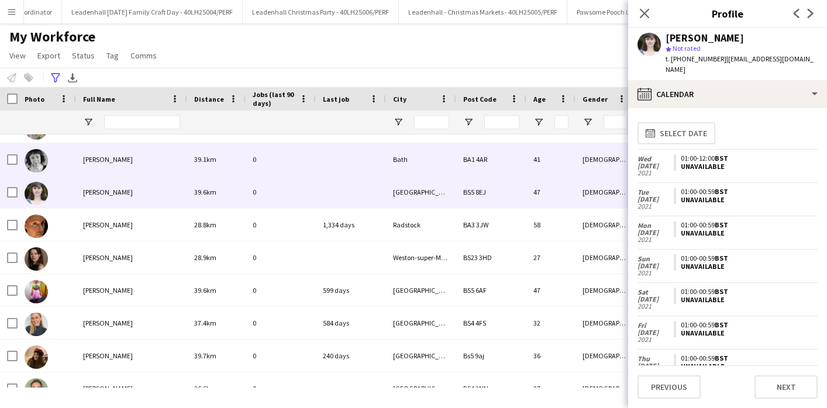
click at [106, 155] on span "[PERSON_NAME]" at bounding box center [108, 159] width 50 height 9
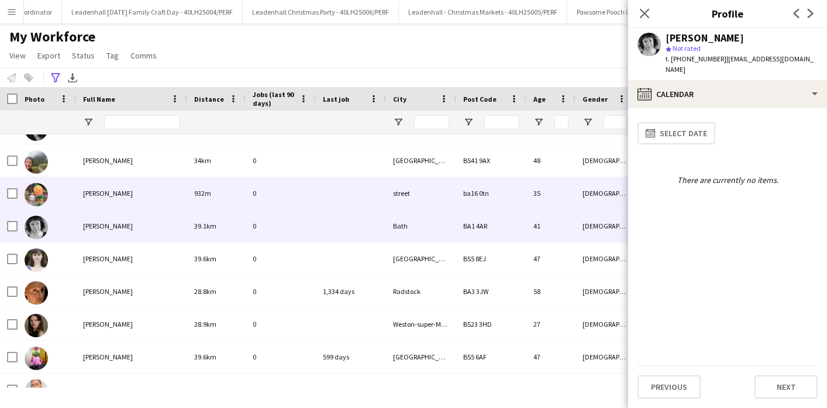
click at [106, 188] on div "[PERSON_NAME]" at bounding box center [131, 193] width 111 height 32
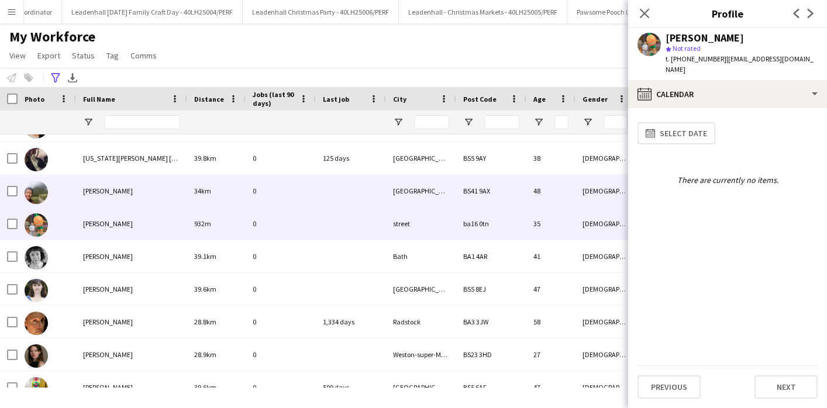
click at [106, 187] on span "[PERSON_NAME]" at bounding box center [108, 191] width 50 height 9
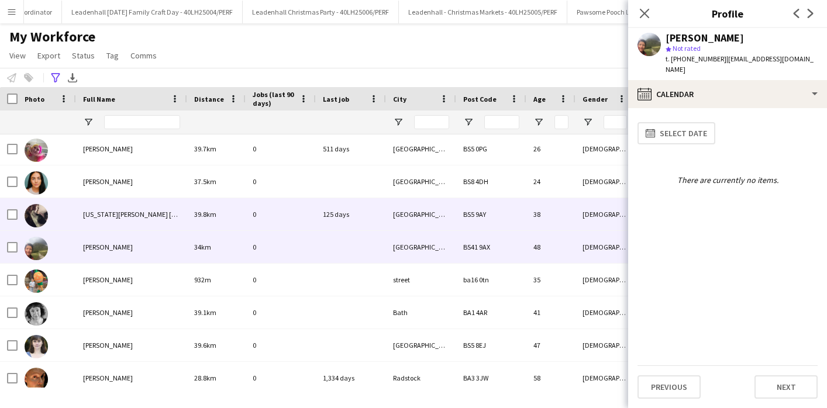
click at [104, 226] on div "[US_STATE][PERSON_NAME] [PERSON_NAME]" at bounding box center [131, 214] width 111 height 32
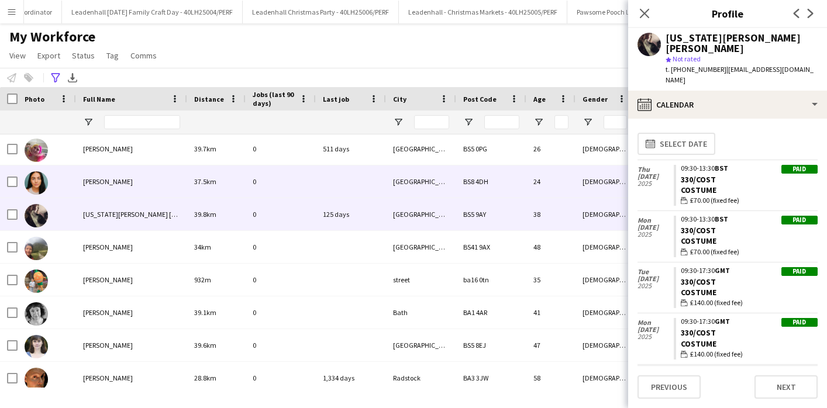
click at [113, 180] on span "[PERSON_NAME]" at bounding box center [108, 181] width 50 height 9
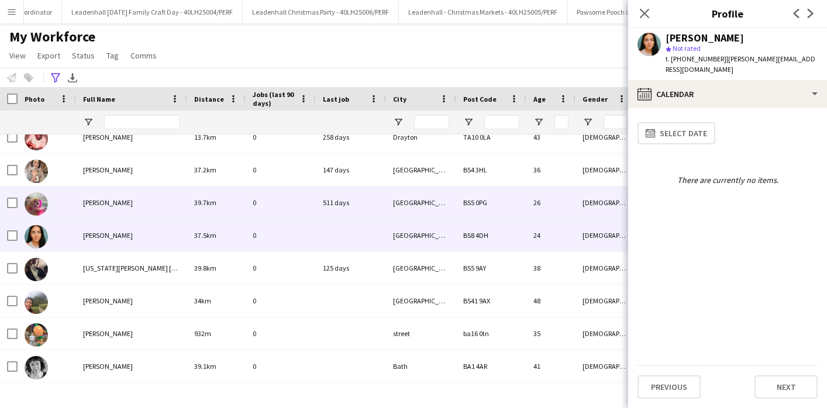
click at [108, 217] on div "[PERSON_NAME]" at bounding box center [131, 203] width 111 height 32
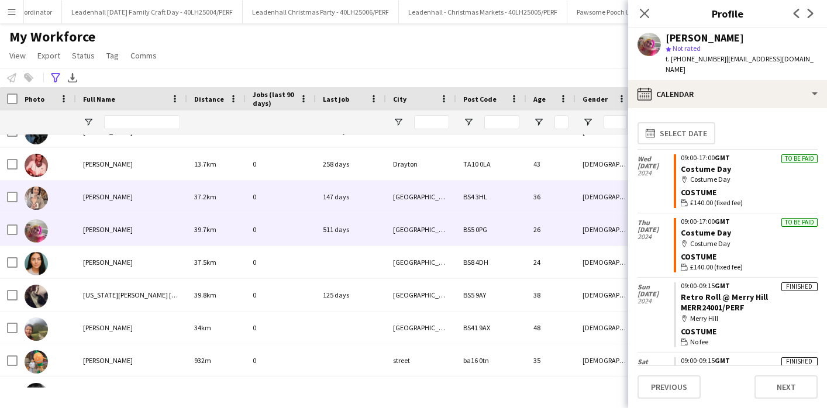
click at [111, 190] on div "[PERSON_NAME]" at bounding box center [131, 197] width 111 height 32
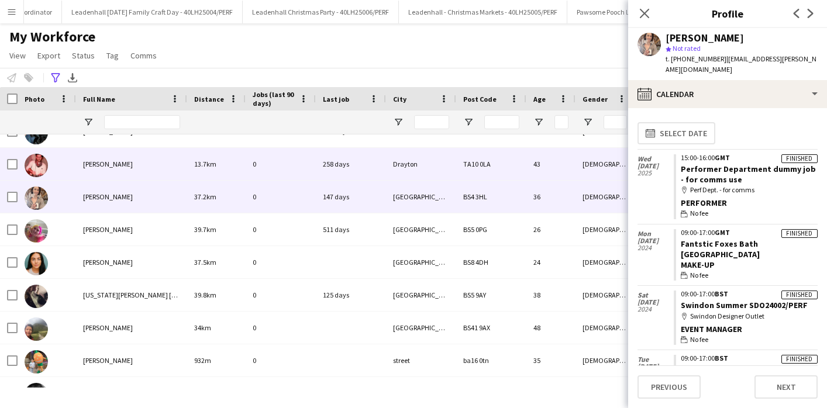
click at [115, 160] on div "[PERSON_NAME]" at bounding box center [131, 164] width 111 height 32
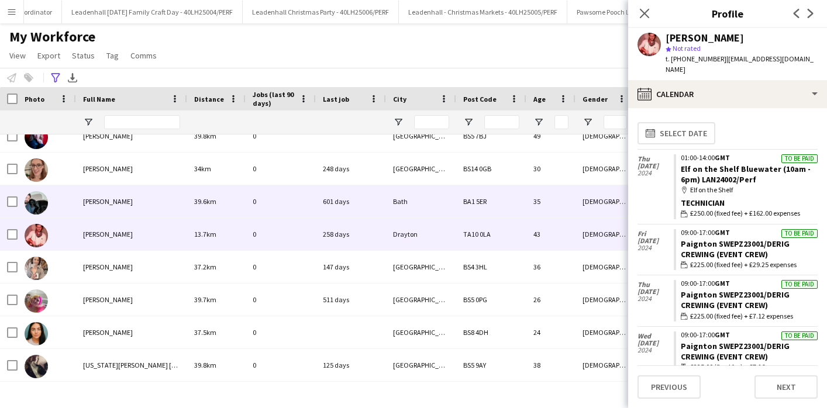
click at [112, 209] on div "[PERSON_NAME]" at bounding box center [131, 201] width 111 height 32
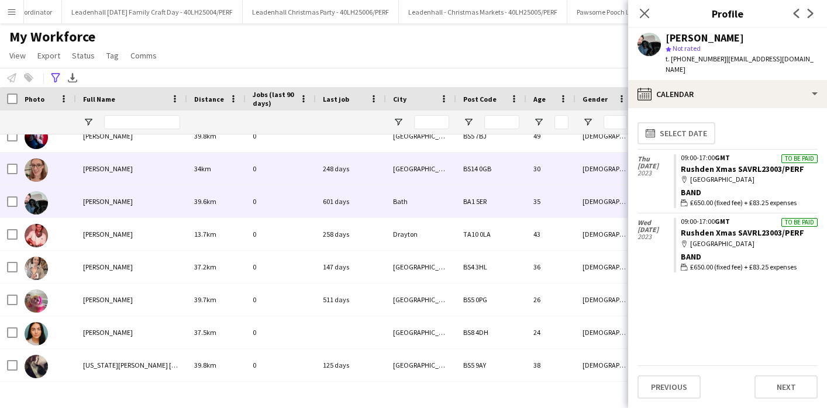
click at [116, 171] on span "[PERSON_NAME]" at bounding box center [108, 168] width 50 height 9
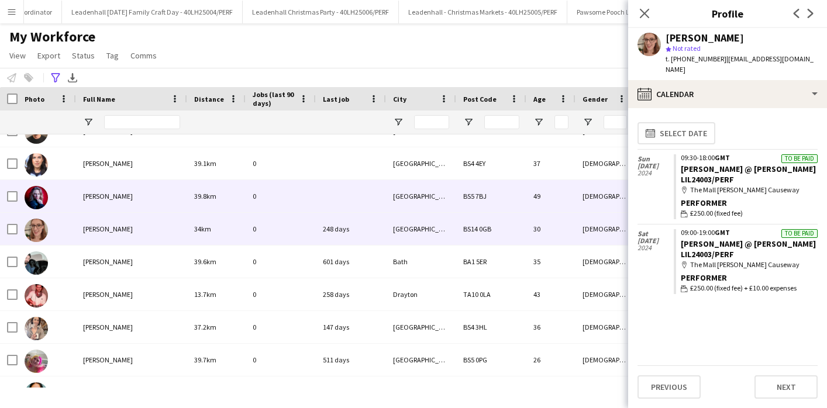
click at [112, 187] on div "[PERSON_NAME]" at bounding box center [131, 196] width 111 height 32
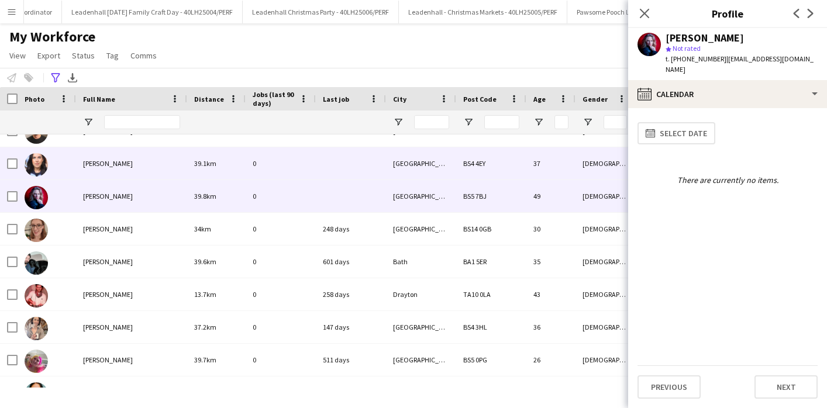
click at [118, 164] on span "[PERSON_NAME]" at bounding box center [108, 163] width 50 height 9
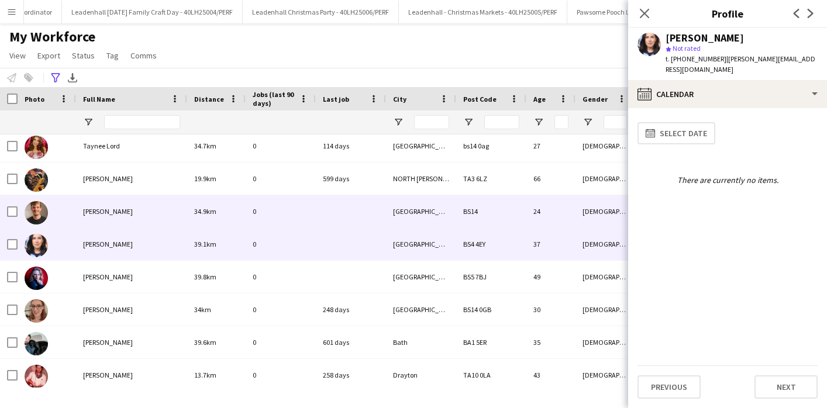
click at [108, 212] on span "[PERSON_NAME]" at bounding box center [108, 211] width 50 height 9
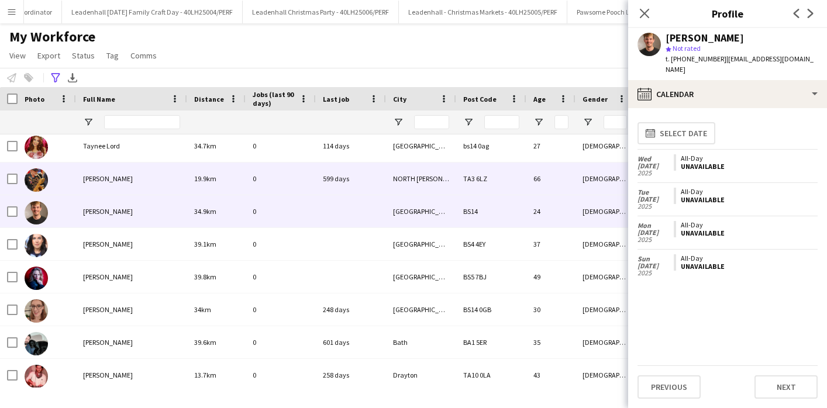
click at [110, 178] on div "[PERSON_NAME]" at bounding box center [131, 179] width 111 height 32
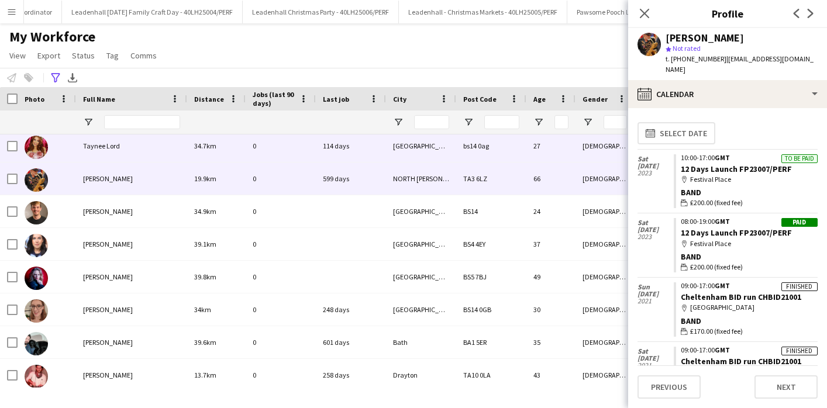
click at [114, 145] on span "Taynee Lord" at bounding box center [101, 146] width 37 height 9
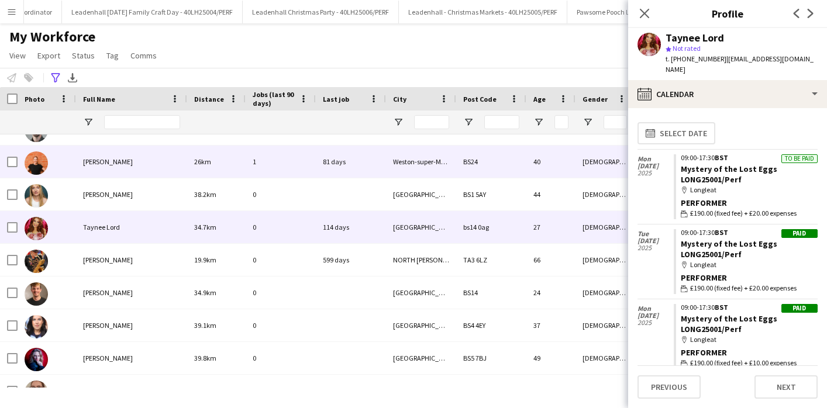
click at [111, 155] on div "[PERSON_NAME]" at bounding box center [131, 162] width 111 height 32
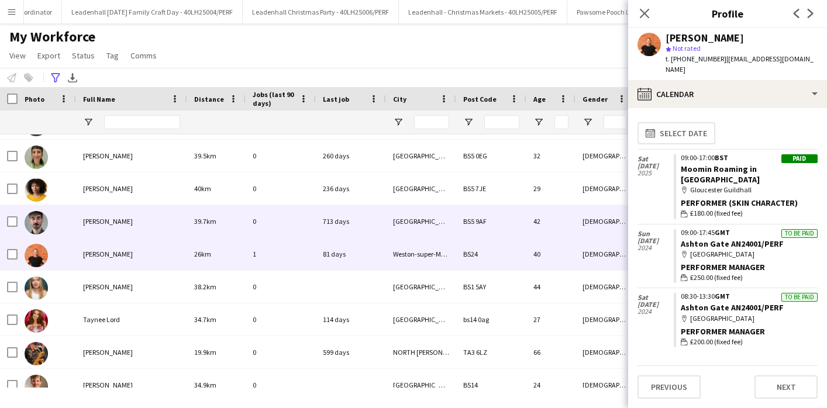
click at [107, 220] on span "[PERSON_NAME]" at bounding box center [108, 221] width 50 height 9
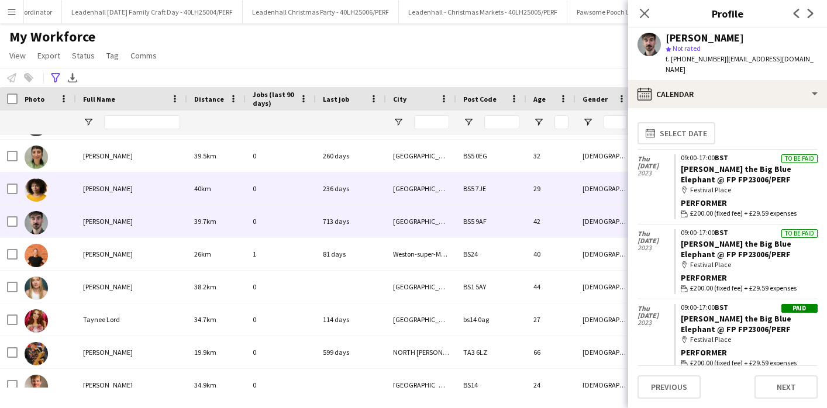
click at [116, 191] on span "[PERSON_NAME]" at bounding box center [108, 188] width 50 height 9
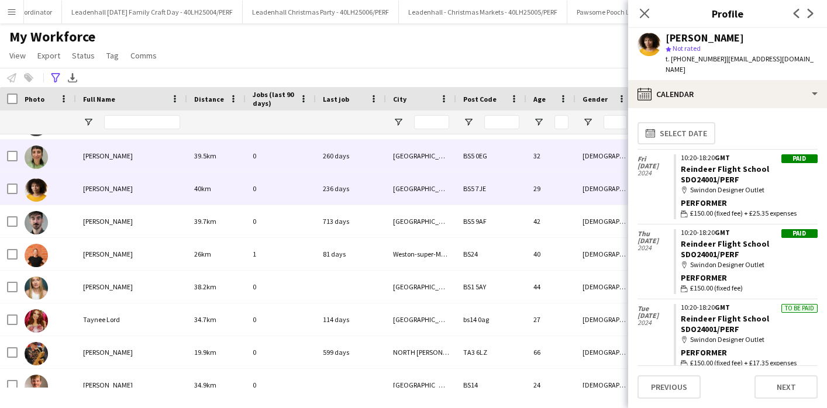
click at [113, 155] on span "[PERSON_NAME]" at bounding box center [108, 155] width 50 height 9
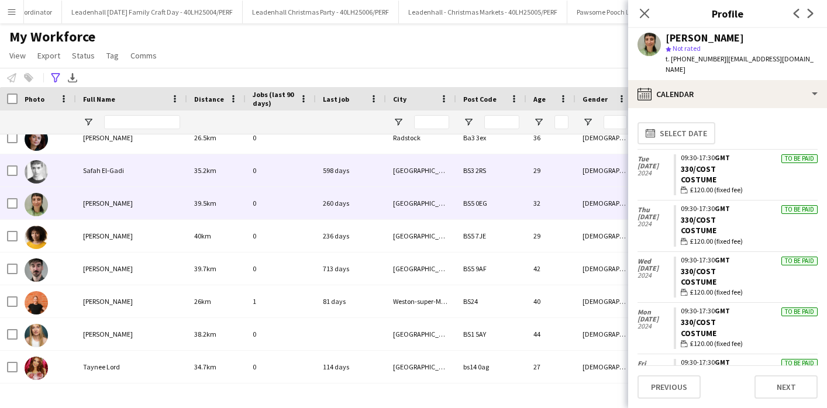
click at [112, 167] on span "Safah El-Gadi" at bounding box center [103, 170] width 41 height 9
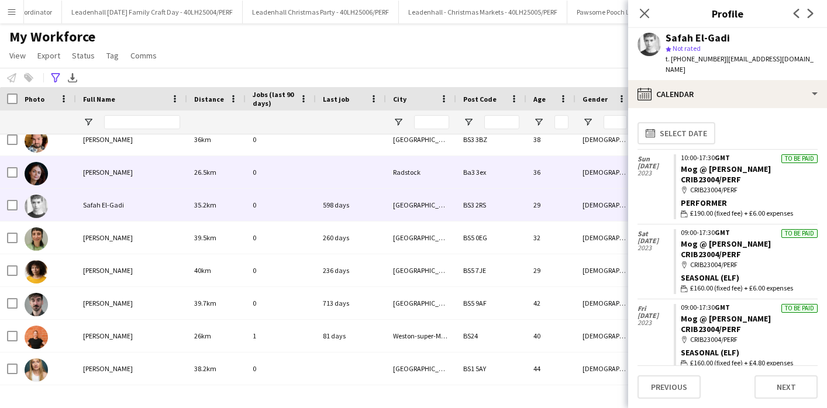
click at [112, 169] on span "[PERSON_NAME]" at bounding box center [108, 172] width 50 height 9
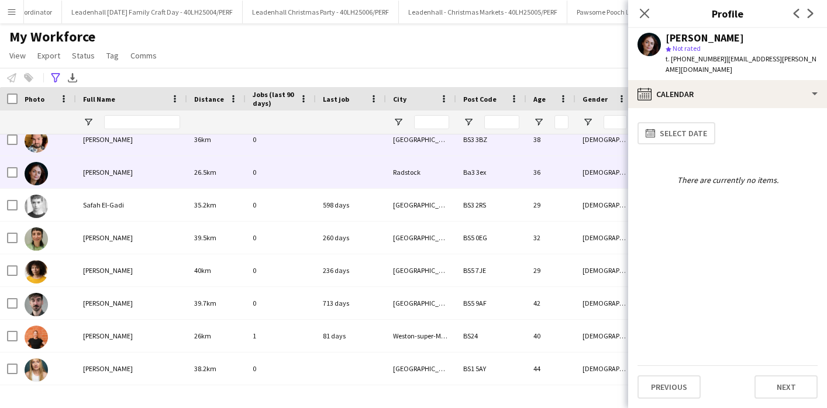
click at [113, 142] on span "[PERSON_NAME]" at bounding box center [108, 139] width 50 height 9
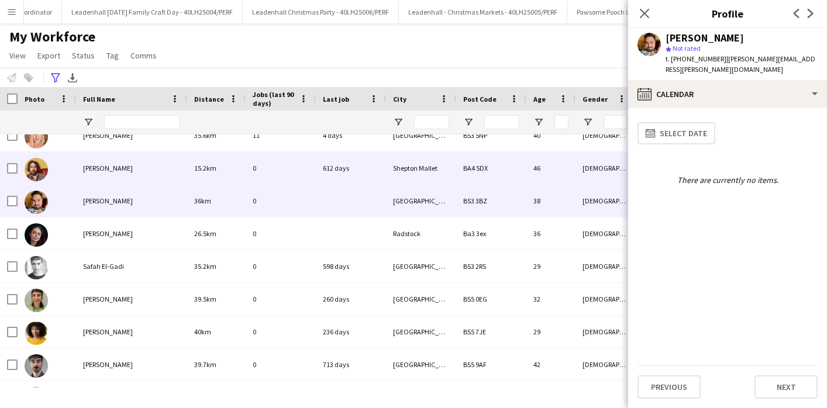
click at [112, 168] on span "[PERSON_NAME]" at bounding box center [108, 168] width 50 height 9
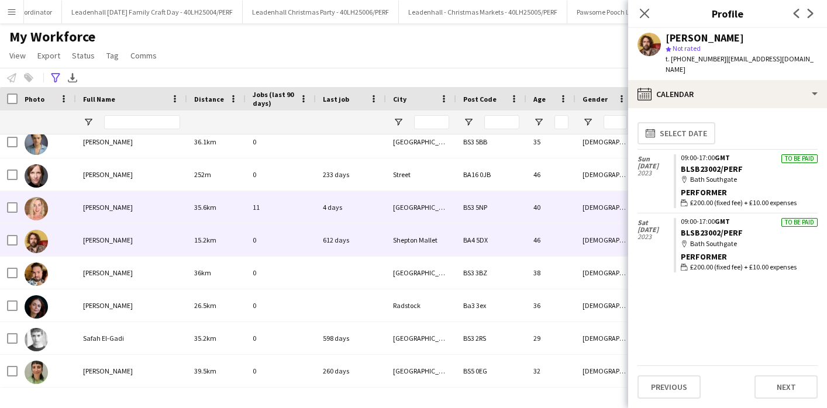
click at [110, 209] on span "[PERSON_NAME]" at bounding box center [108, 207] width 50 height 9
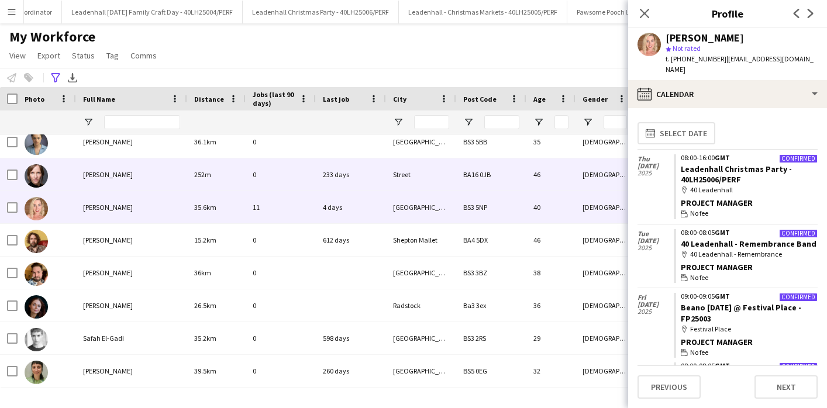
click at [114, 179] on div "[PERSON_NAME]" at bounding box center [131, 174] width 111 height 32
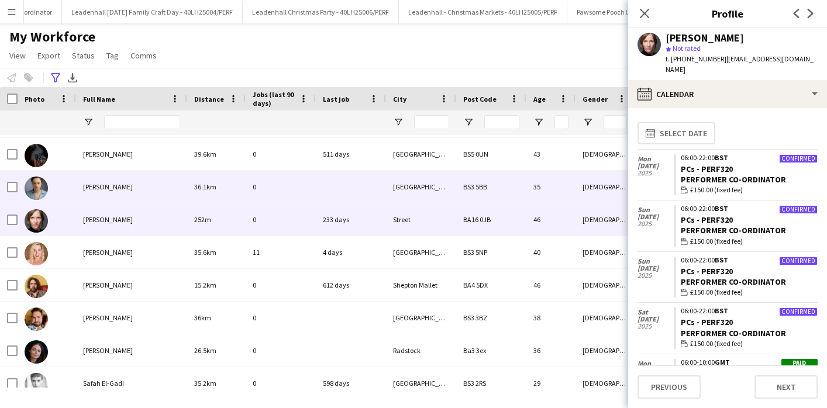
click at [107, 182] on div "[PERSON_NAME]" at bounding box center [131, 187] width 111 height 32
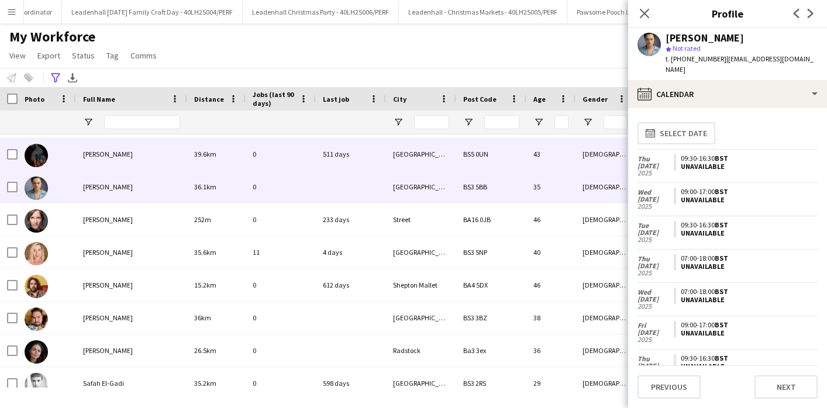
click at [114, 156] on span "[PERSON_NAME]" at bounding box center [108, 154] width 50 height 9
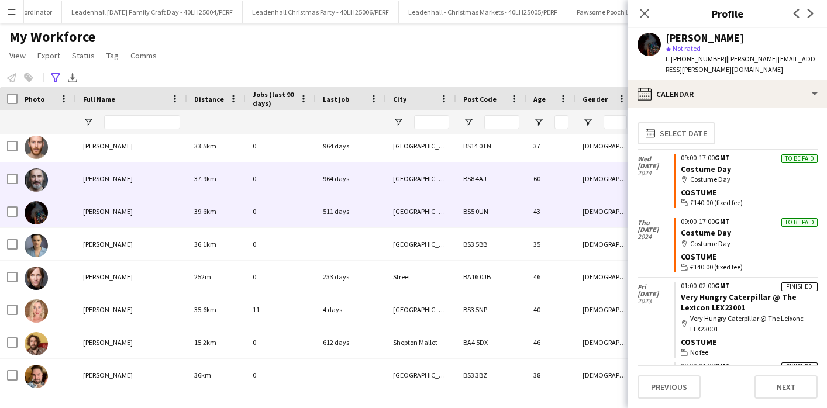
click at [115, 175] on span "[PERSON_NAME]" at bounding box center [108, 178] width 50 height 9
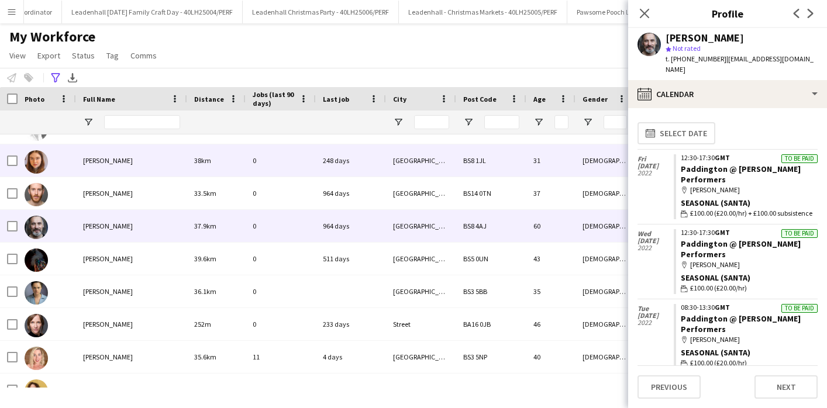
click at [113, 146] on div "[PERSON_NAME]" at bounding box center [131, 160] width 111 height 32
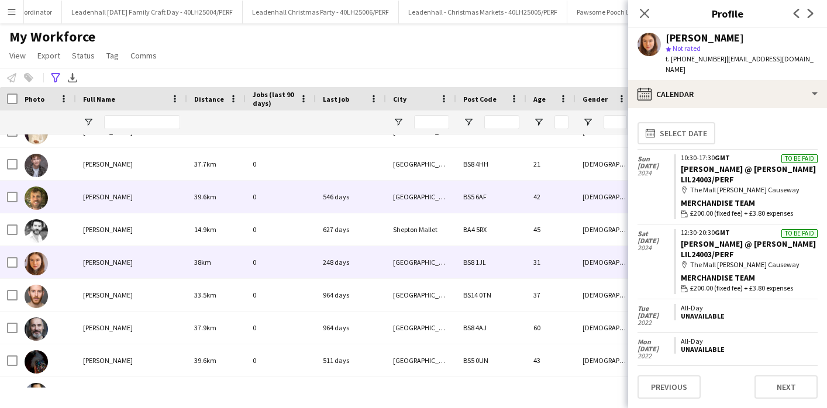
click at [106, 206] on div "[PERSON_NAME]" at bounding box center [131, 197] width 111 height 32
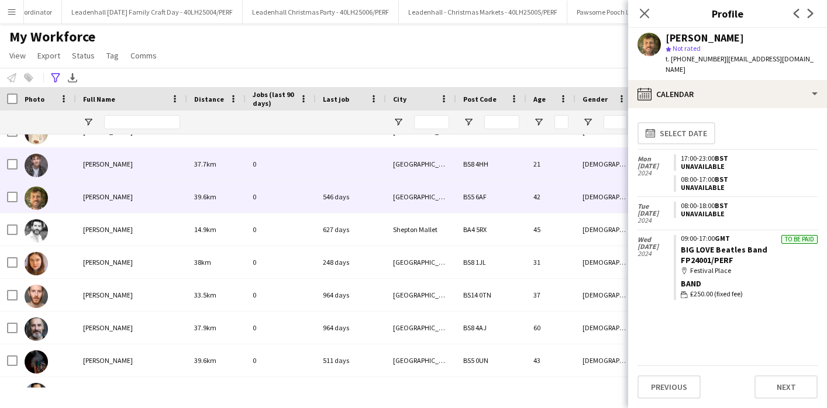
click at [109, 164] on span "[PERSON_NAME]" at bounding box center [108, 164] width 50 height 9
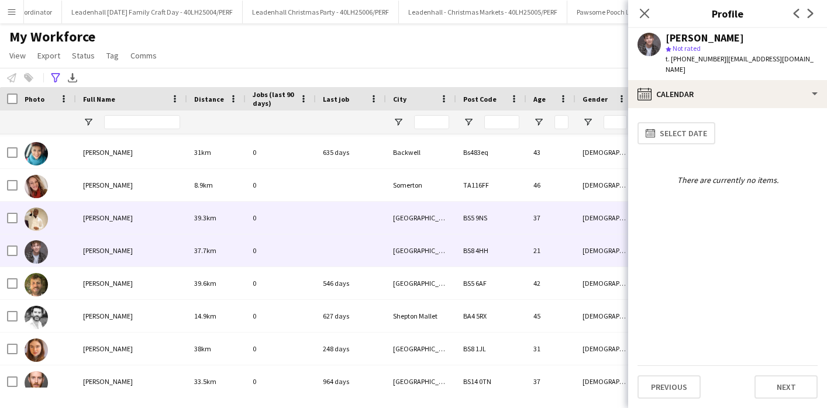
click at [109, 218] on span "[PERSON_NAME]" at bounding box center [108, 217] width 50 height 9
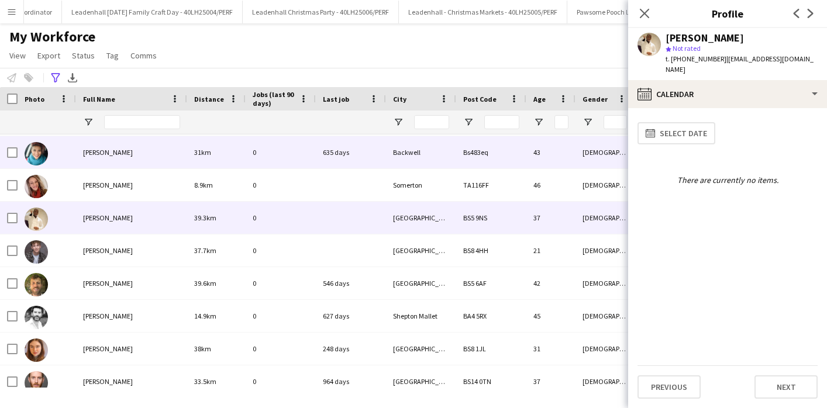
click at [120, 157] on div "[PERSON_NAME]" at bounding box center [131, 152] width 111 height 32
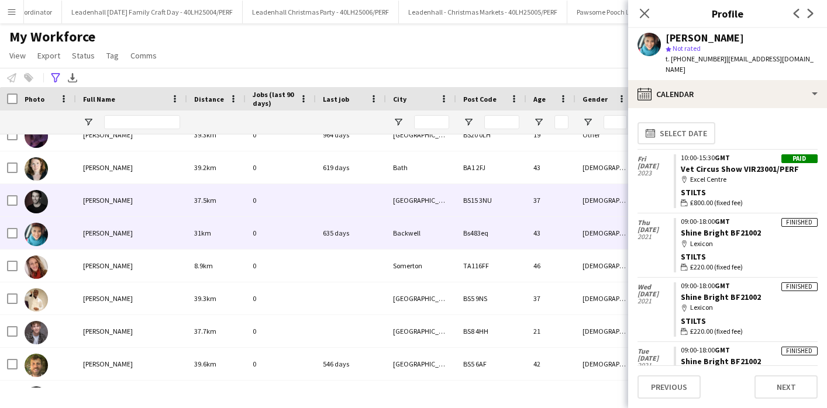
click at [118, 207] on div "[PERSON_NAME]" at bounding box center [131, 200] width 111 height 32
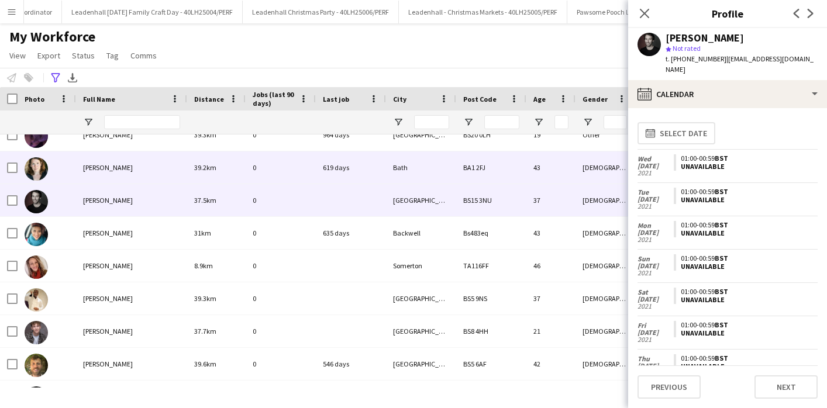
click at [116, 165] on span "[PERSON_NAME]" at bounding box center [108, 167] width 50 height 9
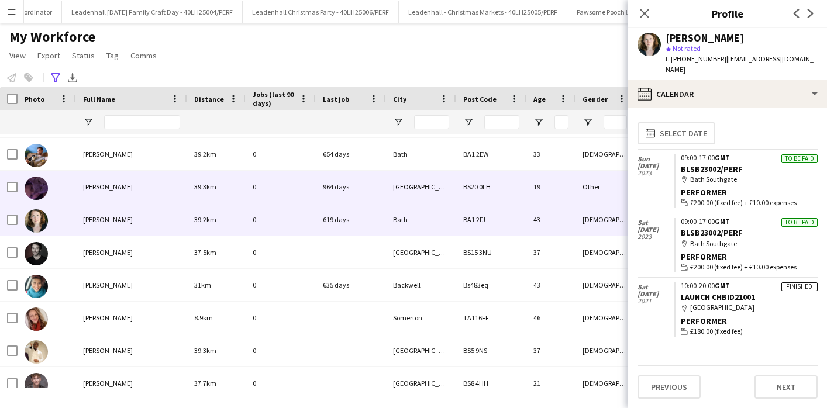
click at [99, 196] on div "[PERSON_NAME]" at bounding box center [131, 187] width 111 height 32
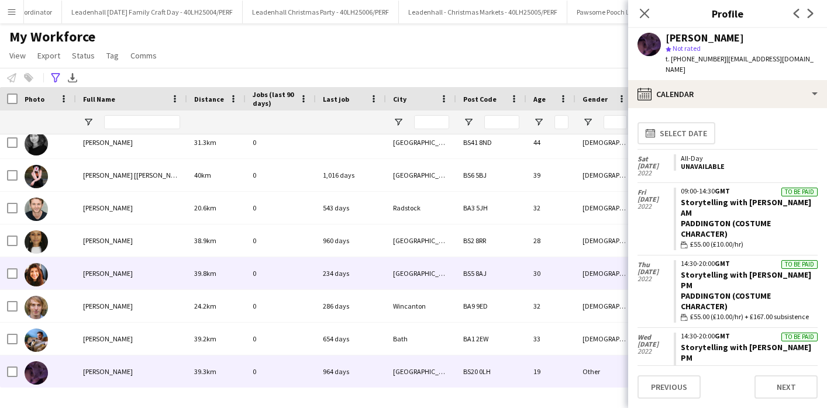
click at [110, 280] on div "[PERSON_NAME]" at bounding box center [131, 273] width 111 height 32
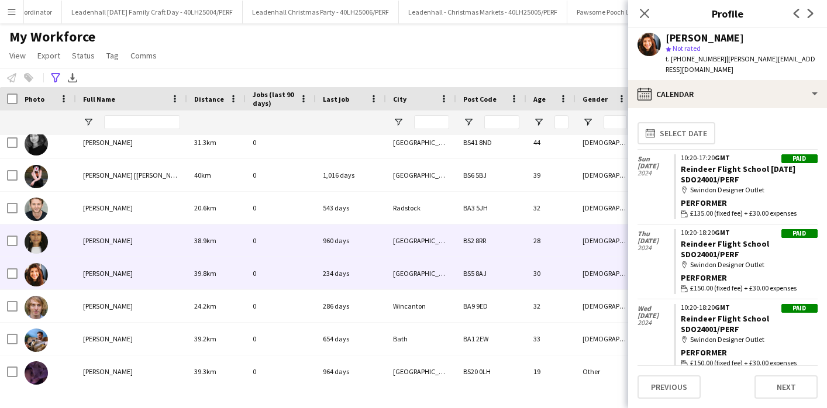
click at [112, 240] on span "[PERSON_NAME]" at bounding box center [108, 240] width 50 height 9
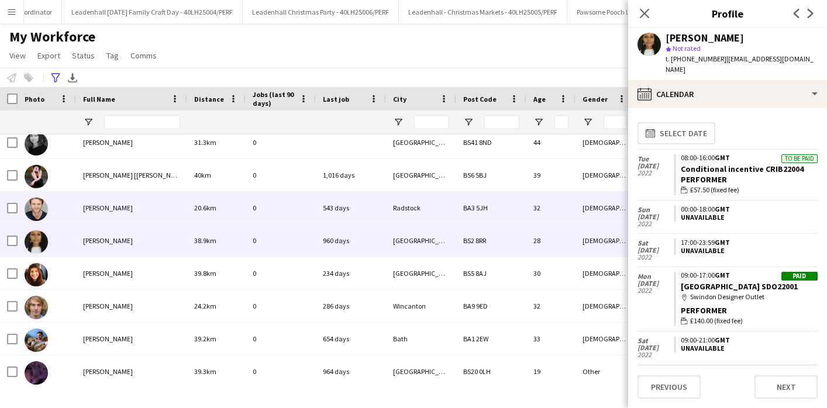
click at [101, 218] on div "[PERSON_NAME]" at bounding box center [131, 208] width 111 height 32
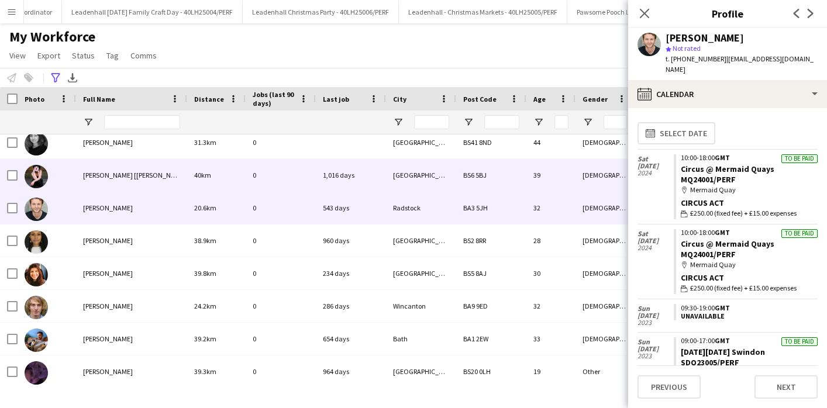
click at [122, 177] on span "[PERSON_NAME] [[PERSON_NAME]] [PERSON_NAME]" at bounding box center [161, 175] width 156 height 9
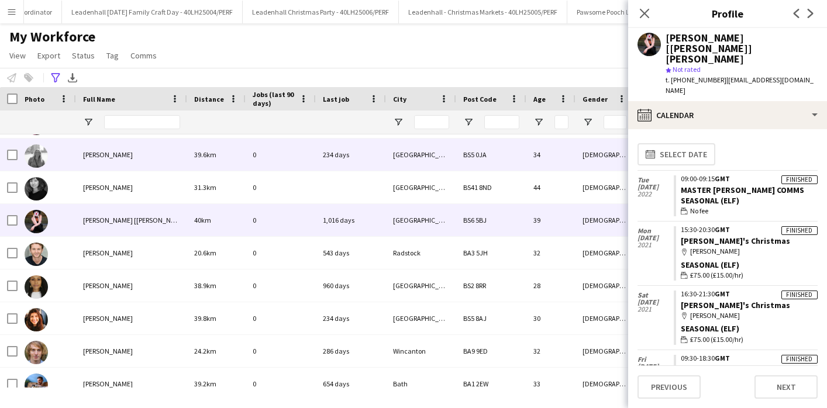
scroll to position [2015, 0]
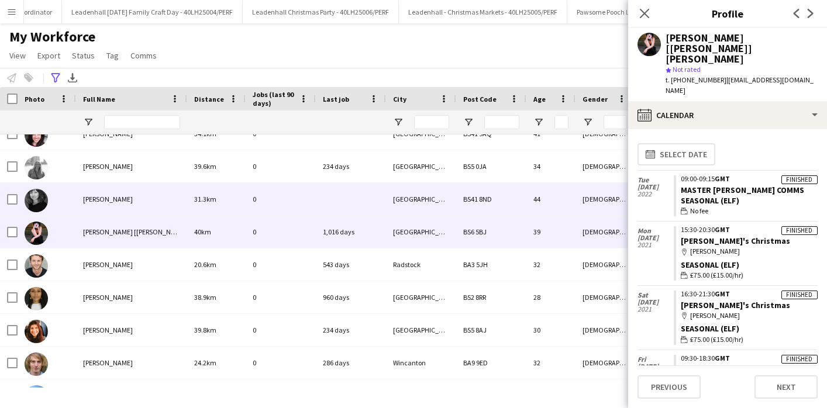
click at [105, 199] on span "[PERSON_NAME]" at bounding box center [108, 199] width 50 height 9
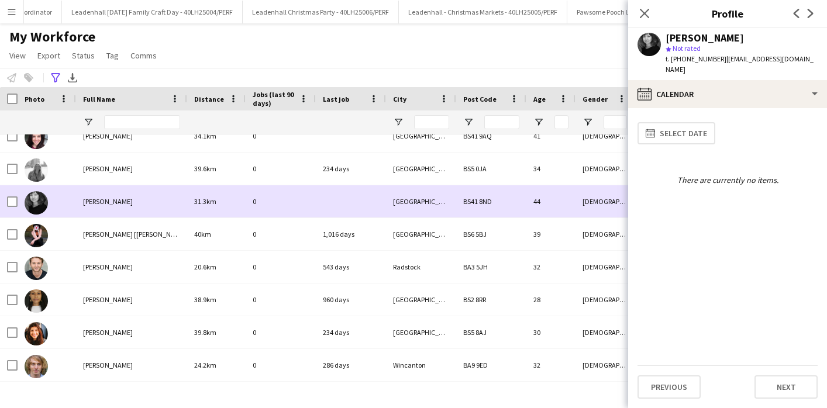
scroll to position [2012, 0]
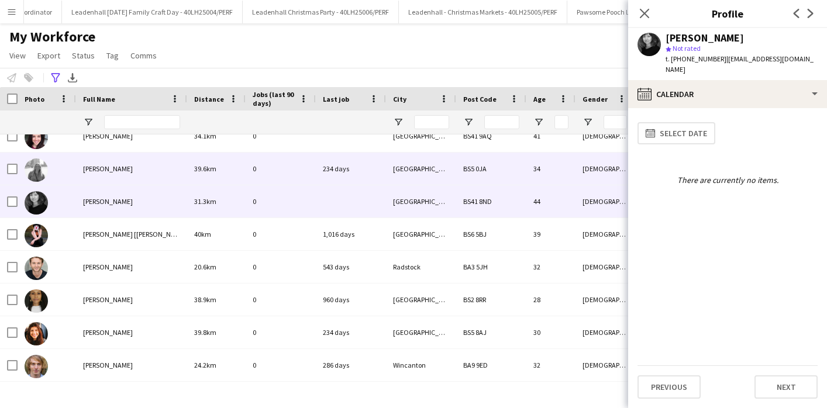
click at [109, 173] on span "[PERSON_NAME]" at bounding box center [108, 168] width 50 height 9
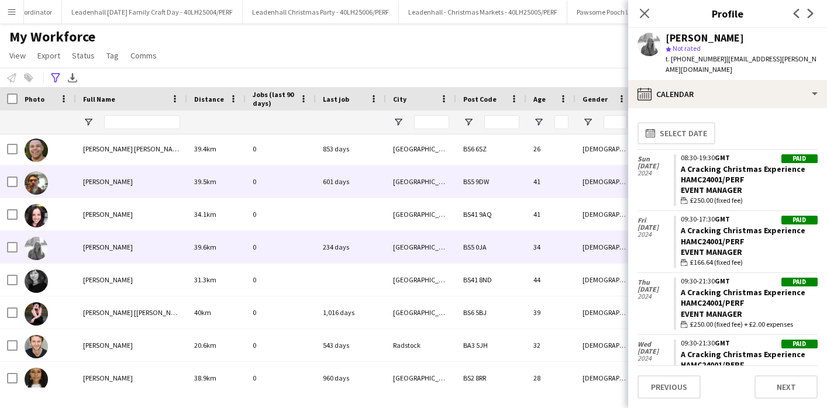
scroll to position [1927, 0]
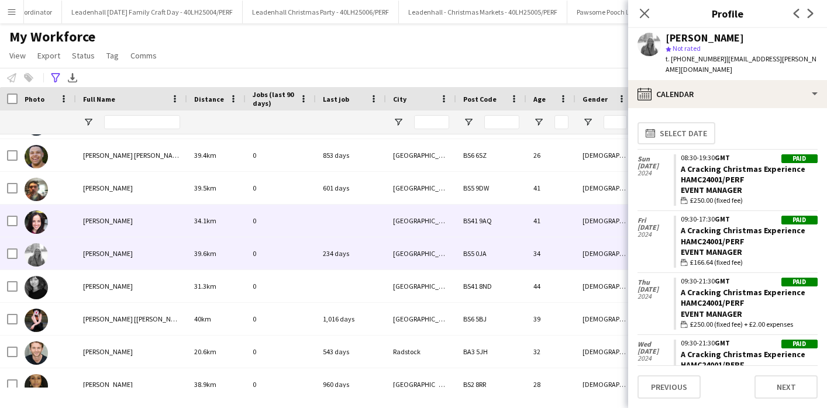
click at [105, 219] on span "[PERSON_NAME]" at bounding box center [108, 220] width 50 height 9
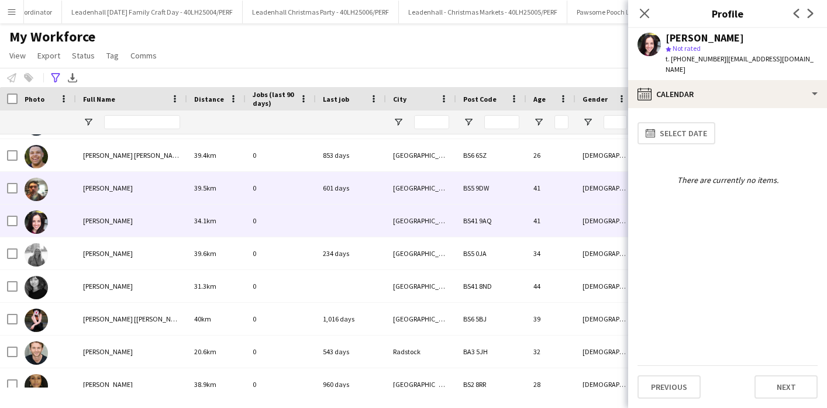
click at [122, 188] on div "[PERSON_NAME]" at bounding box center [131, 188] width 111 height 32
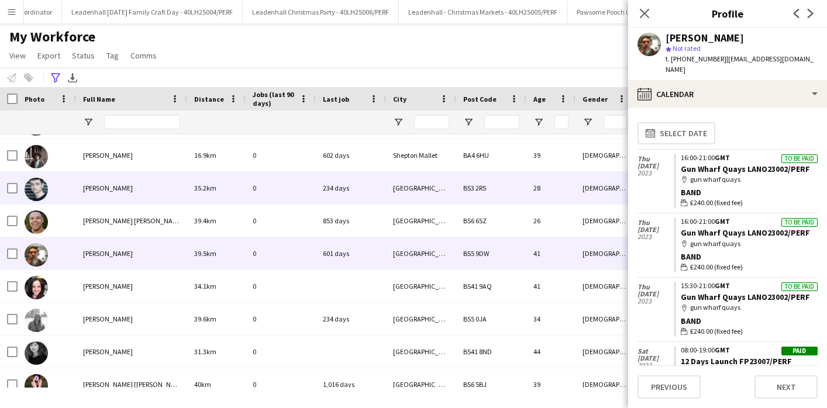
scroll to position [1855, 0]
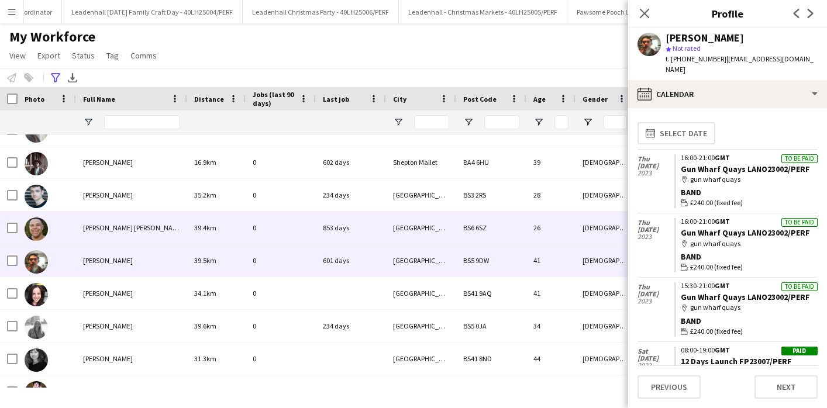
click at [118, 228] on span "[PERSON_NAME] [PERSON_NAME] Eloi" at bounding box center [139, 227] width 112 height 9
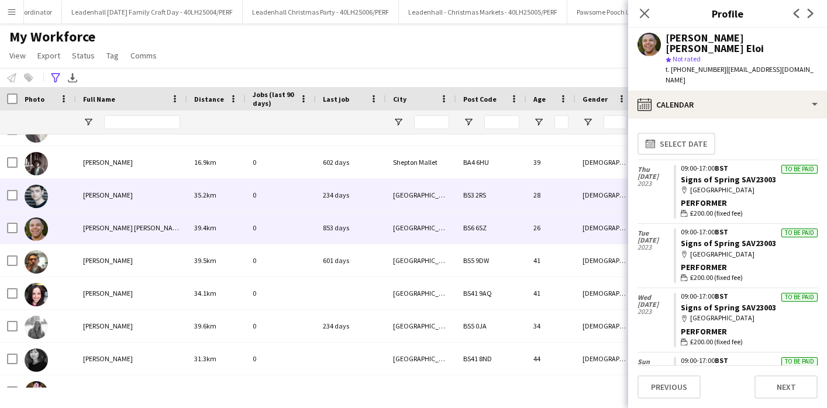
click at [108, 196] on span "[PERSON_NAME]" at bounding box center [108, 195] width 50 height 9
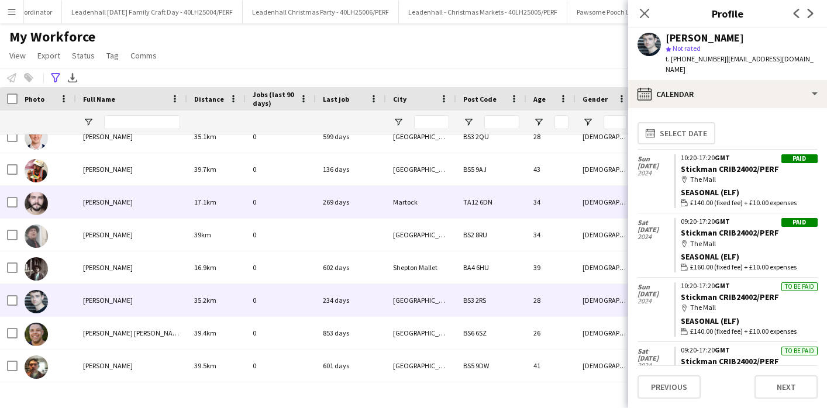
scroll to position [1706, 0]
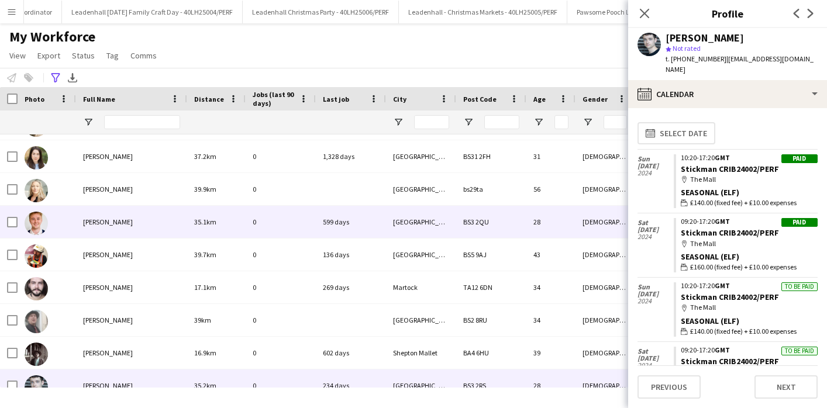
click at [104, 228] on div "[PERSON_NAME]" at bounding box center [131, 222] width 111 height 32
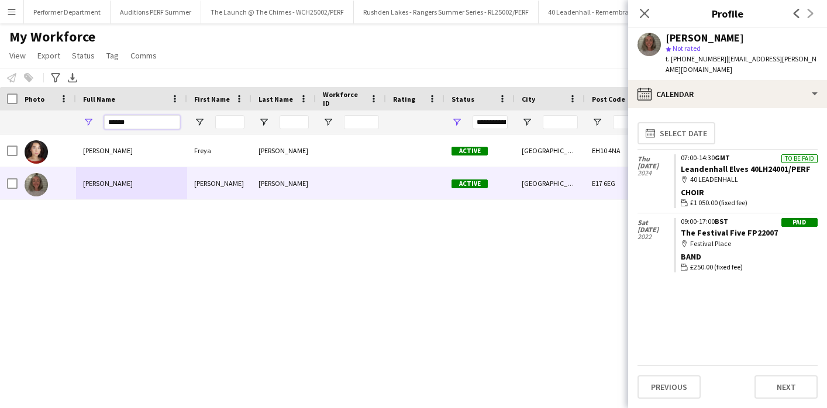
drag, startPoint x: 146, startPoint y: 118, endPoint x: 56, endPoint y: 118, distance: 90.1
click at [57, 118] on div "******" at bounding box center [754, 122] width 1508 height 23
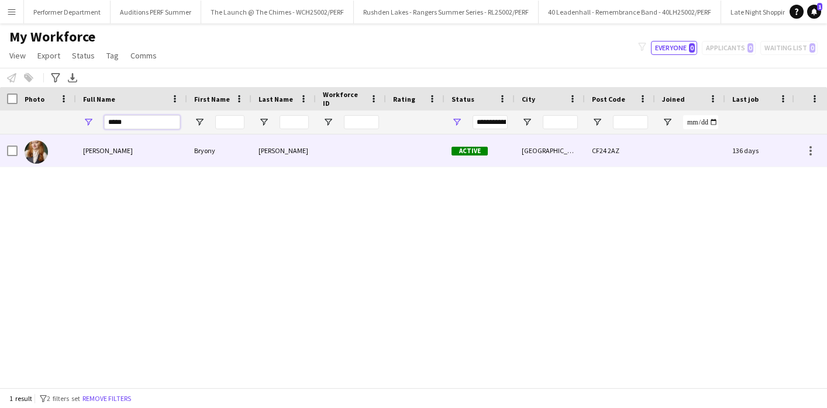
type input "*****"
click at [112, 156] on div "Bryony Morgan" at bounding box center [131, 151] width 111 height 32
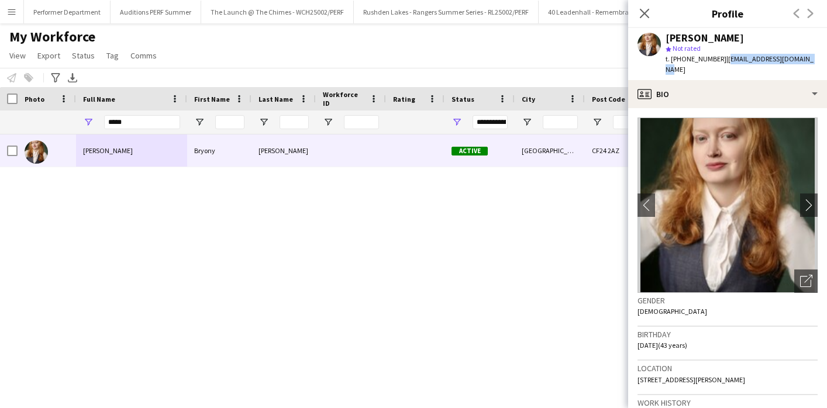
drag, startPoint x: 721, startPoint y: 58, endPoint x: 813, endPoint y: 58, distance: 91.8
click at [813, 58] on div "Bryony Morgan star Not rated t. +447847029609 | bryonymorgan22@gmail.com" at bounding box center [727, 54] width 199 height 52
copy span "bryonymorgan22@gmail.com"
click at [15, 9] on app-icon "Menu" at bounding box center [11, 11] width 9 height 9
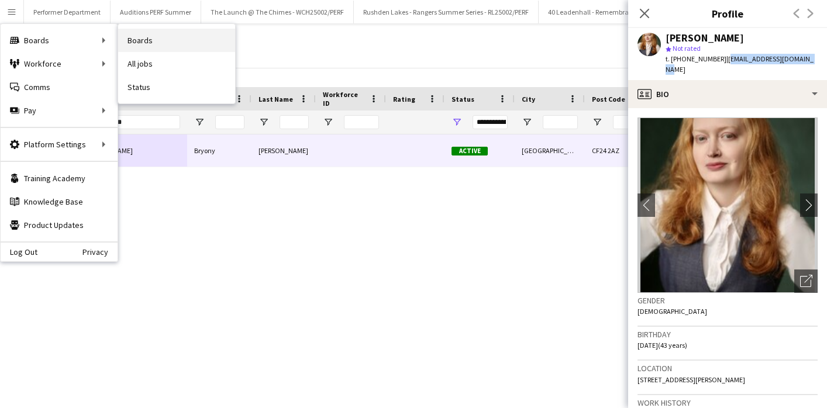
click at [140, 43] on link "Boards" at bounding box center [176, 40] width 117 height 23
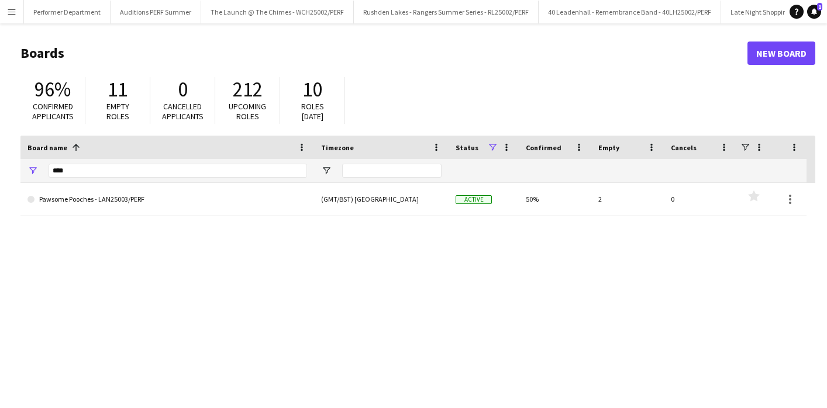
drag, startPoint x: 79, startPoint y: 178, endPoint x: 46, endPoint y: 173, distance: 33.7
click at [46, 173] on div "****" at bounding box center [167, 170] width 294 height 23
drag, startPoint x: 85, startPoint y: 168, endPoint x: 43, endPoint y: 167, distance: 42.7
click at [43, 167] on div "****" at bounding box center [167, 170] width 294 height 23
type input "*******"
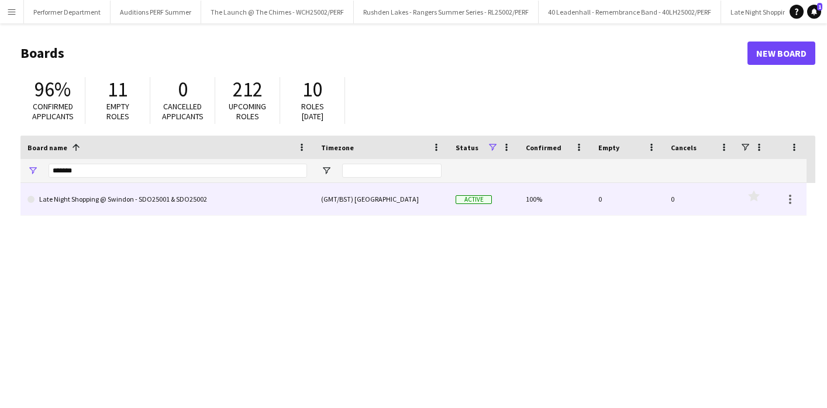
click at [106, 199] on link "Late Night Shopping @ Swindon - SDO25001 & SDO25002" at bounding box center [167, 199] width 280 height 33
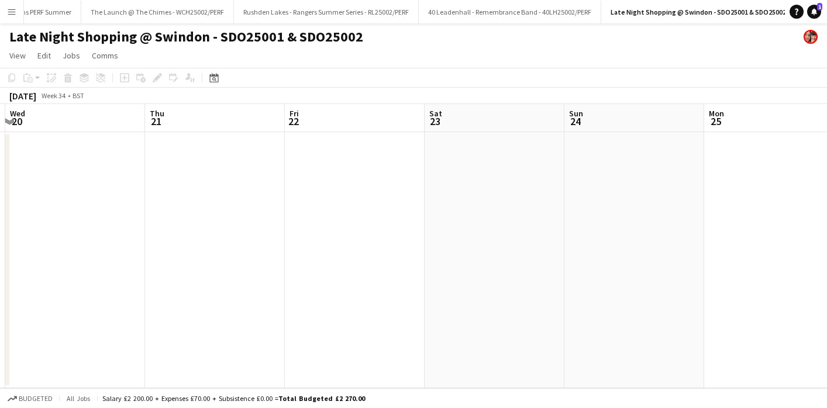
scroll to position [0, 458]
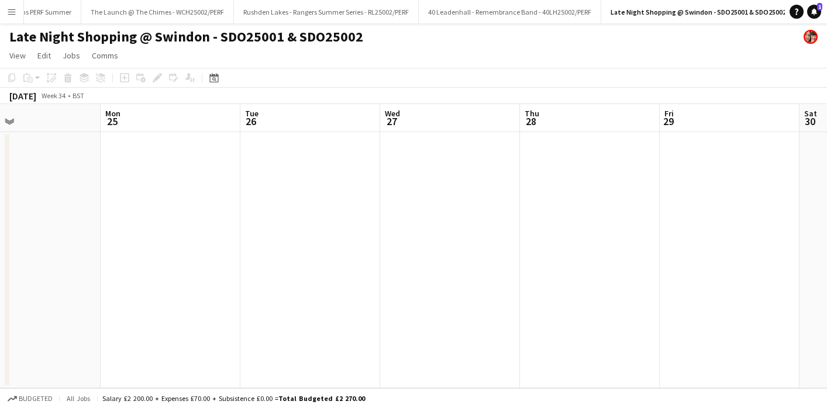
click at [502, 216] on app-date-cell at bounding box center [450, 260] width 140 height 256
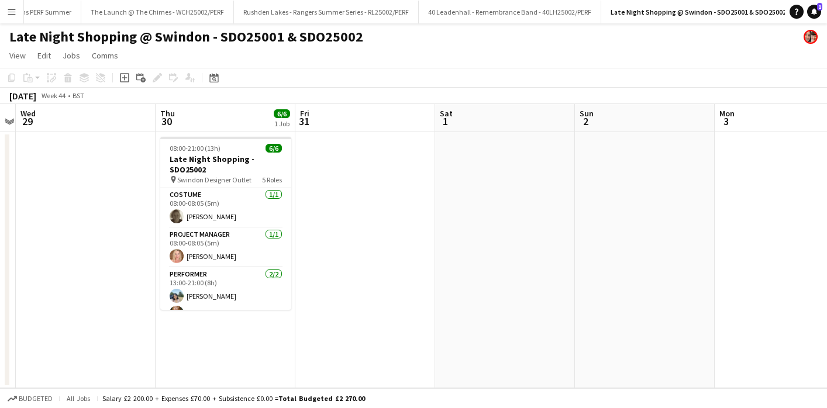
scroll to position [0, 242]
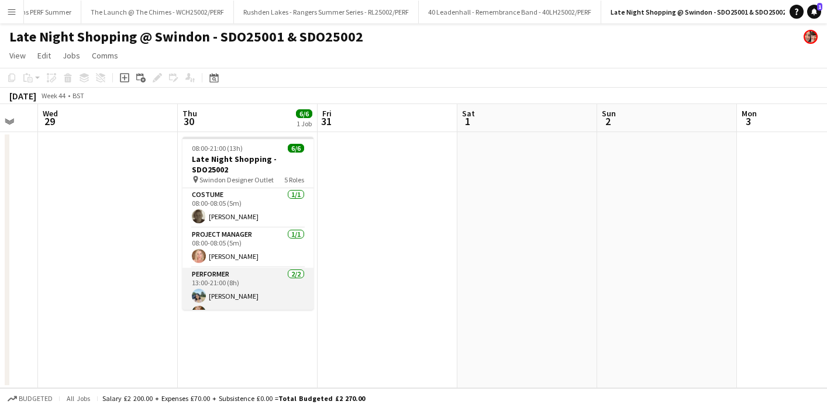
click at [231, 295] on app-card-role "Performer 2/2 13:00-21:00 (8h) Ayse Demir Bryony Morgan" at bounding box center [247, 296] width 131 height 57
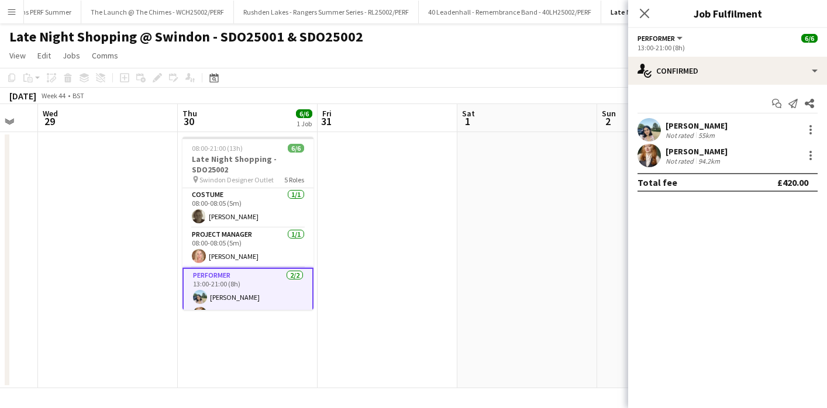
click at [696, 122] on div "Ayse Demir" at bounding box center [696, 125] width 62 height 11
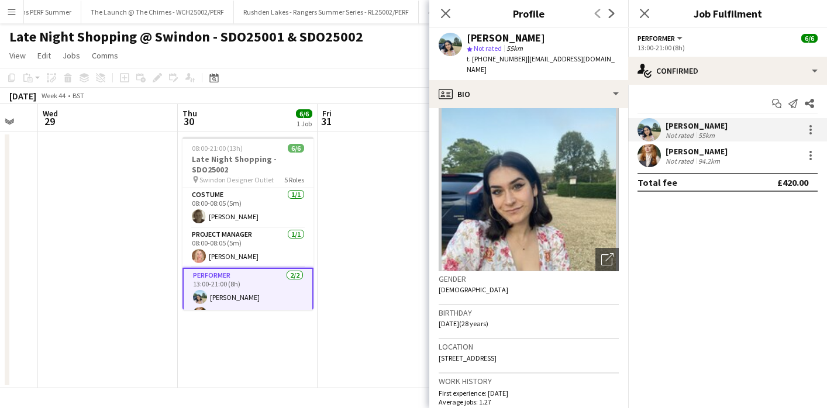
scroll to position [22, 0]
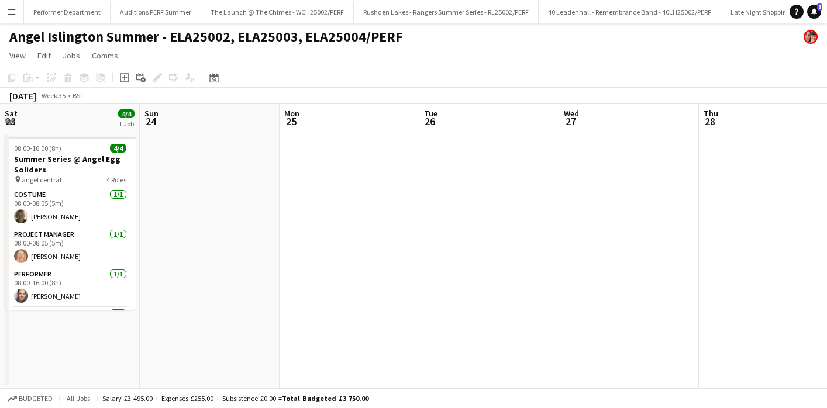
scroll to position [0, 415]
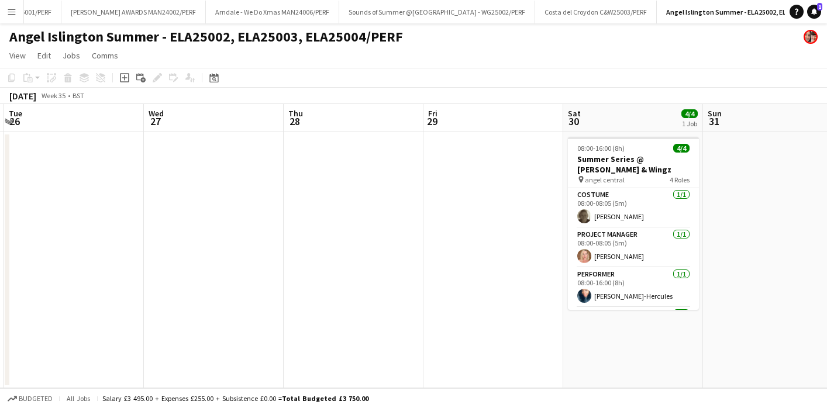
click at [16, 10] on app-icon "Menu" at bounding box center [11, 11] width 9 height 9
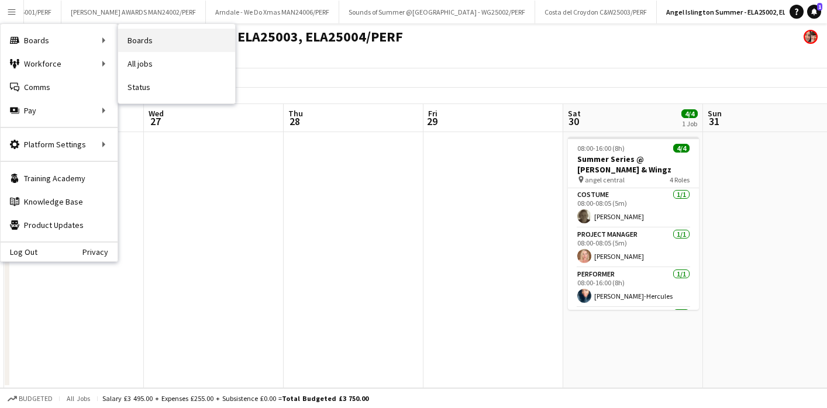
click at [146, 43] on link "Boards" at bounding box center [176, 40] width 117 height 23
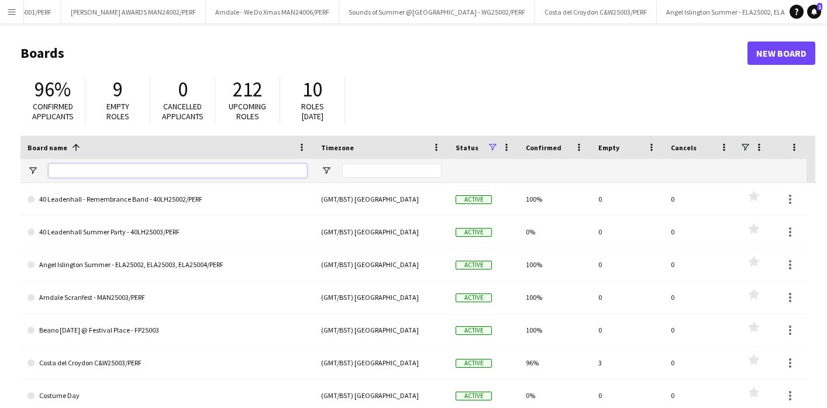
click at [120, 170] on input "Board name Filter Input" at bounding box center [178, 171] width 258 height 14
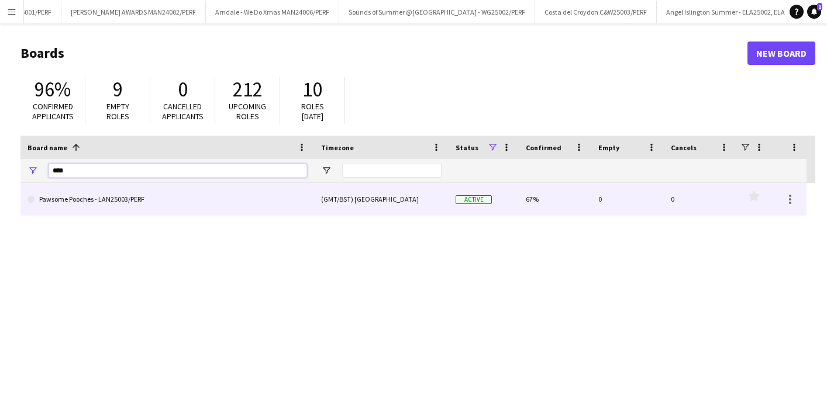
type input "****"
click at [125, 199] on link "Pawsome Pooches - LAN25003/PERF" at bounding box center [167, 199] width 280 height 33
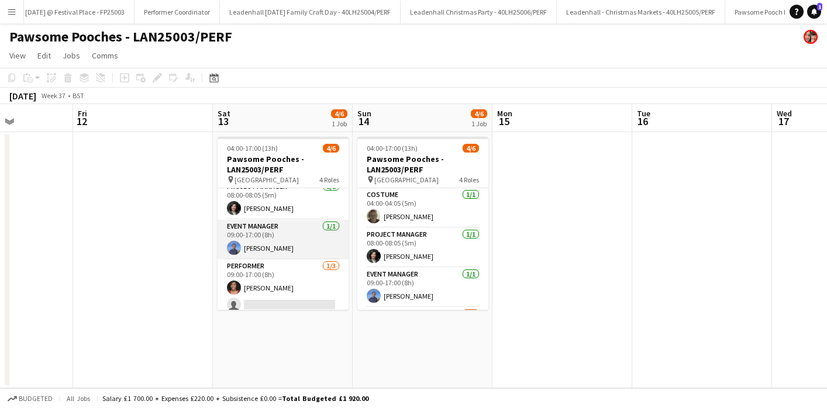
scroll to position [51, 0]
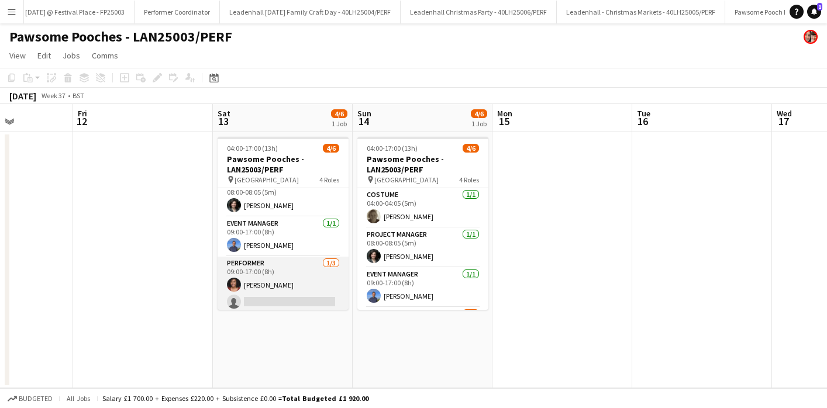
click at [296, 287] on app-card-role "Performer 1/3 09:00-17:00 (8h) Fowzia Madar single-neutral-actions single-neutr…" at bounding box center [283, 294] width 131 height 74
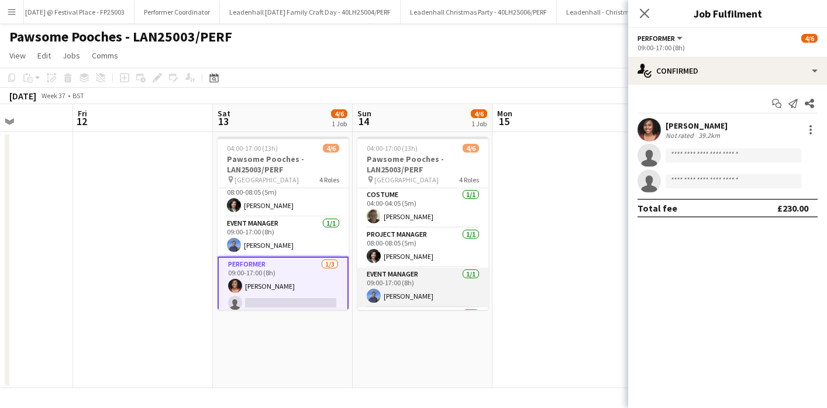
scroll to position [71, 0]
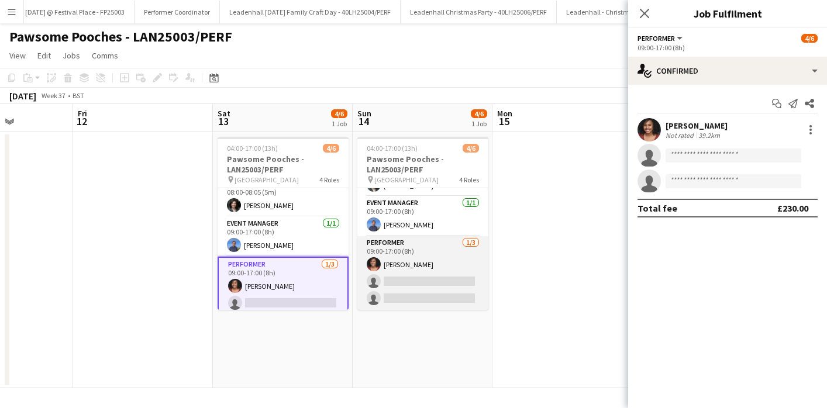
click at [400, 253] on app-card-role "Performer 1/3 09:00-17:00 (8h) Fowzia Madar single-neutral-actions single-neutr…" at bounding box center [422, 273] width 131 height 74
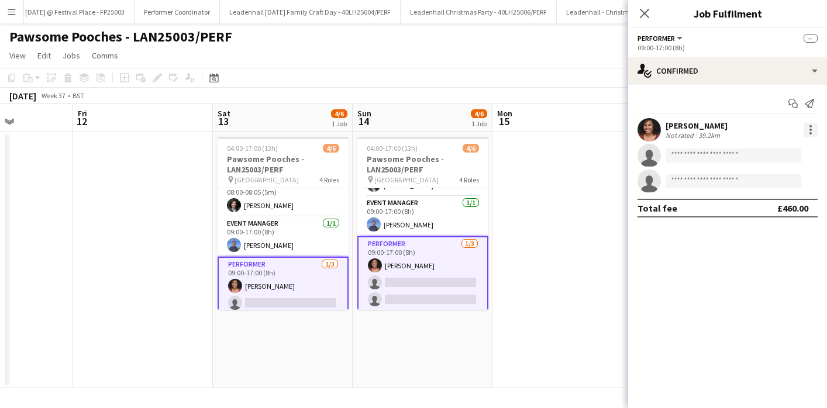
click at [807, 130] on div at bounding box center [810, 130] width 14 height 14
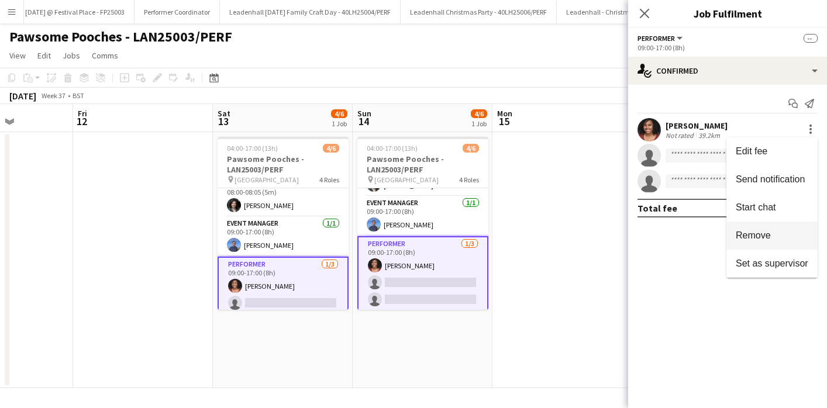
click at [747, 240] on span "Remove" at bounding box center [753, 235] width 35 height 10
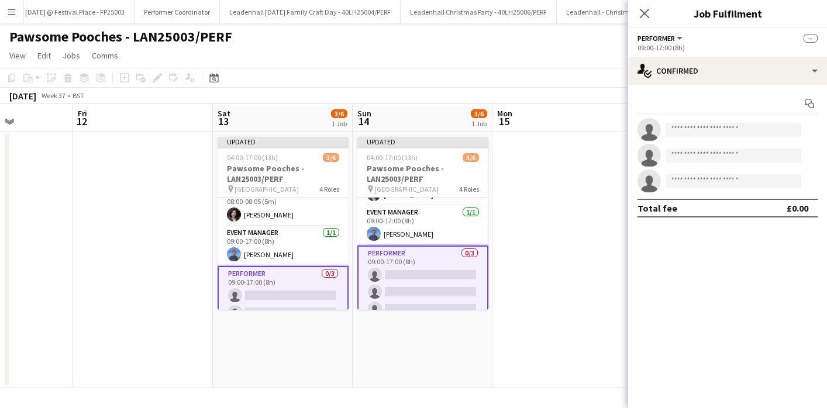
click at [573, 287] on app-date-cell at bounding box center [562, 260] width 140 height 256
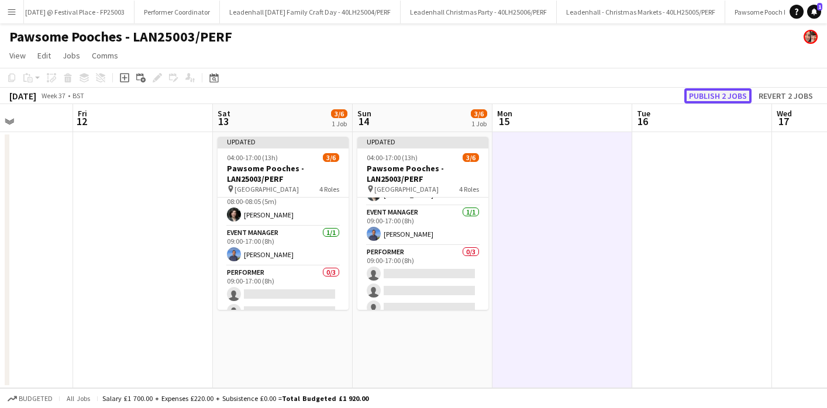
click at [705, 88] on button "Publish 2 jobs" at bounding box center [717, 95] width 67 height 15
